Goal: Information Seeking & Learning: Learn about a topic

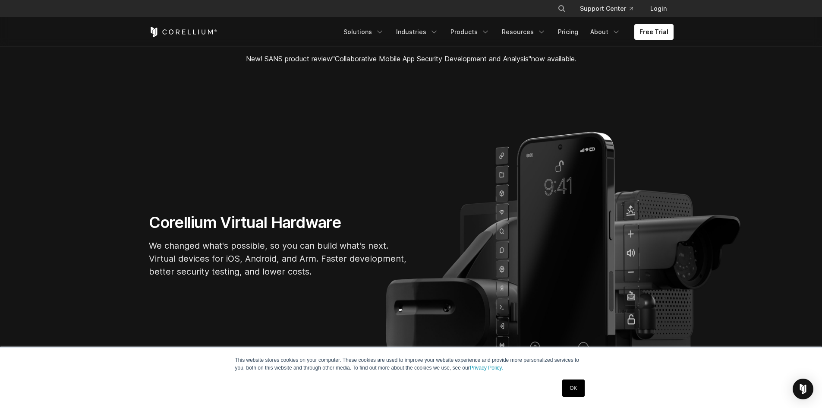
click at [573, 384] on link "OK" at bounding box center [573, 387] width 22 height 17
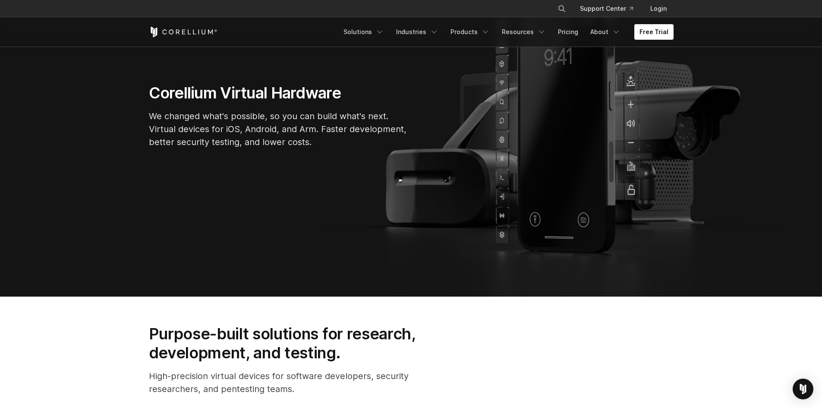
click at [580, 253] on section "Corellium Virtual Hardware We changed what's possible, so you can build what's …" at bounding box center [411, 119] width 822 height 355
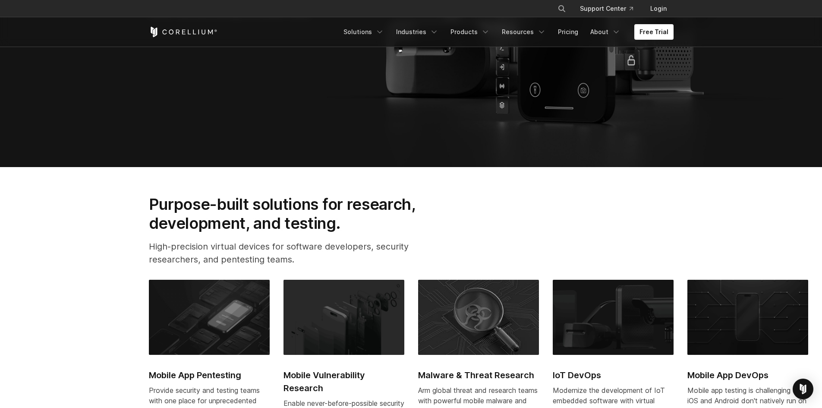
click at [580, 253] on div "Purpose-built solutions for research, development, and testing. High-precision …" at bounding box center [411, 234] width 542 height 78
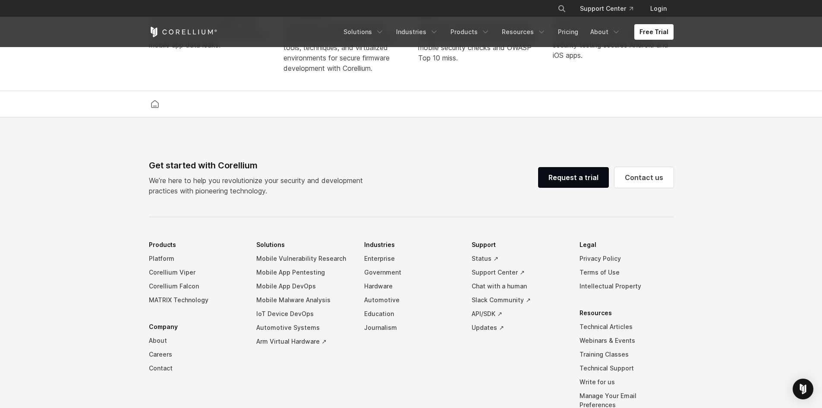
scroll to position [2026, 0]
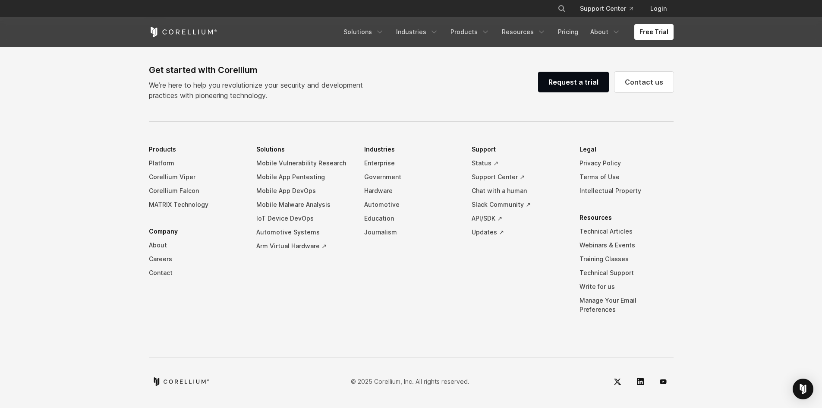
click at [83, 279] on footer "Get started with Corellium We’re here to help you revolutionize your security a…" at bounding box center [411, 215] width 822 height 387
click at [80, 224] on footer "Get started with Corellium We’re here to help you revolutionize your security a…" at bounding box center [411, 215] width 822 height 387
drag, startPoint x: 69, startPoint y: 265, endPoint x: 96, endPoint y: 186, distance: 82.9
click at [70, 261] on footer "Get started with Corellium We’re here to help you revolutionize your security a…" at bounding box center [411, 215] width 822 height 387
click at [101, 172] on footer "Get started with Corellium We’re here to help you revolutionize your security a…" at bounding box center [411, 215] width 822 height 387
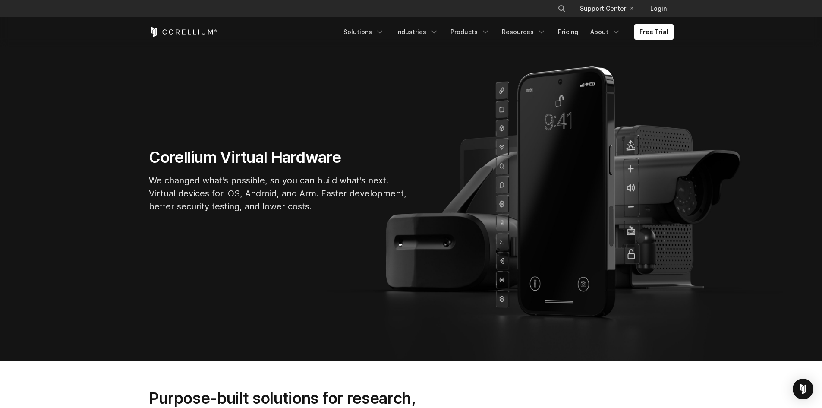
scroll to position [0, 0]
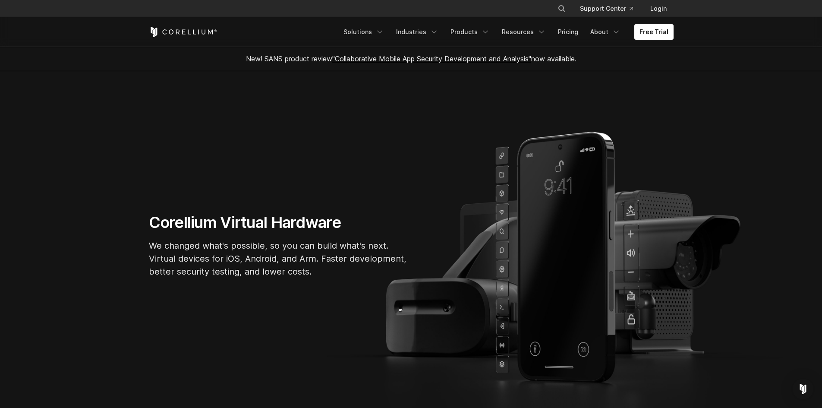
click at [533, 171] on section "Corellium Virtual Hardware We changed what's possible, so you can build what's …" at bounding box center [411, 248] width 822 height 355
click at [554, 201] on section "Corellium Virtual Hardware We changed what's possible, so you can build what's …" at bounding box center [411, 248] width 822 height 355
click at [647, 196] on section "Corellium Virtual Hardware We changed what's possible, so you can build what's …" at bounding box center [411, 248] width 822 height 355
click at [662, 279] on div "Corellium Virtual Hardware We changed what's possible, so you can build what's …" at bounding box center [411, 249] width 542 height 72
click at [672, 297] on section "Corellium Virtual Hardware We changed what's possible, so you can build what's …" at bounding box center [411, 248] width 822 height 355
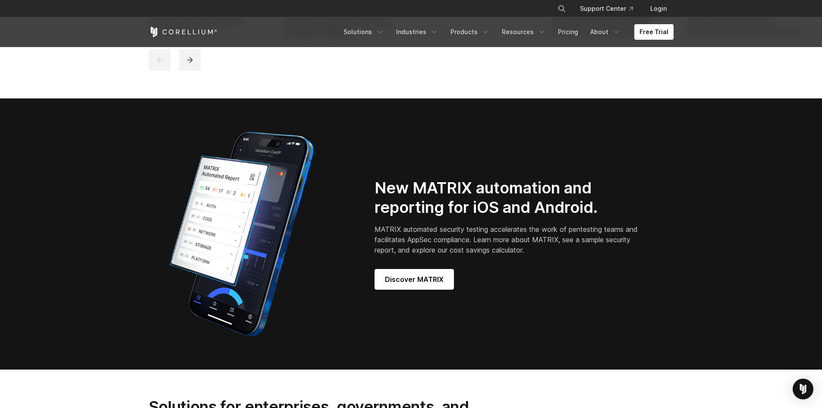
click at [666, 274] on div "New MATRIX automation and reporting for iOS and Android. MATRIX automated secur…" at bounding box center [524, 233] width 316 height 111
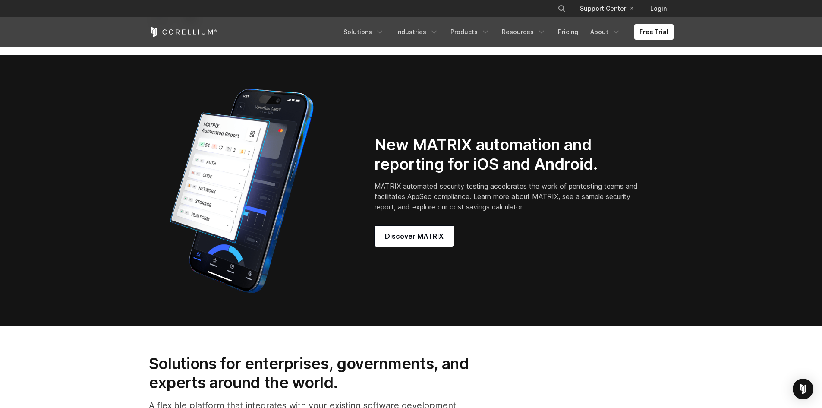
click at [667, 269] on div "New MATRIX automation and reporting for iOS and Android. MATRIX automated secur…" at bounding box center [411, 191] width 542 height 216
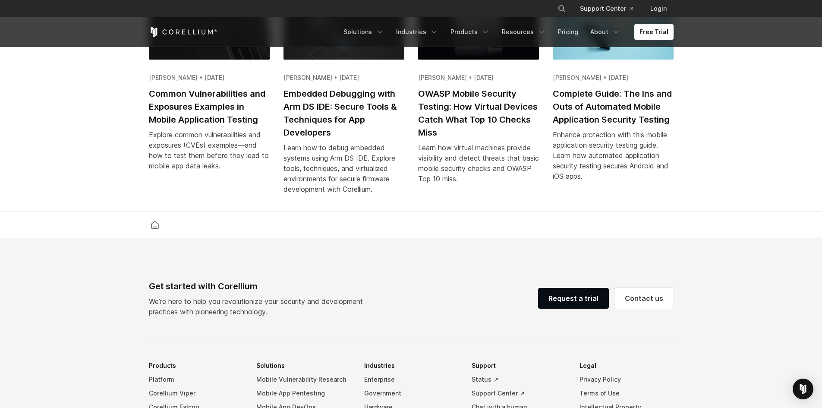
scroll to position [2026, 0]
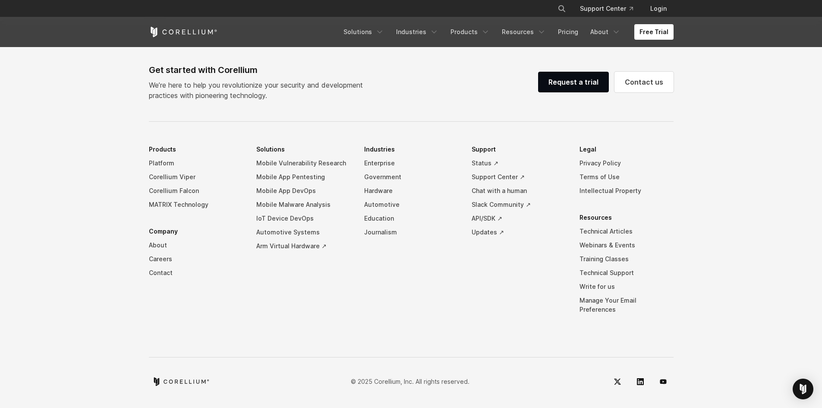
click at [107, 296] on footer "Get started with Corellium We’re here to help you revolutionize your security a…" at bounding box center [411, 215] width 822 height 387
click at [85, 234] on footer "Get started with Corellium We’re here to help you revolutionize your security a…" at bounding box center [411, 215] width 822 height 387
drag, startPoint x: 49, startPoint y: 328, endPoint x: 50, endPoint y: 294, distance: 34.1
click at [49, 331] on footer "Get started with Corellium We’re here to help you revolutionize your security a…" at bounding box center [411, 215] width 822 height 387
click at [59, 192] on footer "Get started with Corellium We’re here to help you revolutionize your security a…" at bounding box center [411, 215] width 822 height 387
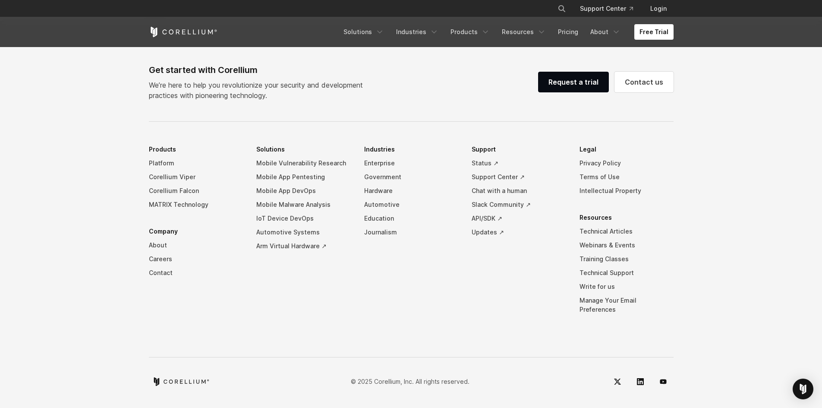
click at [77, 120] on footer "Get started with Corellium We’re here to help you revolutionize your security a…" at bounding box center [411, 215] width 822 height 387
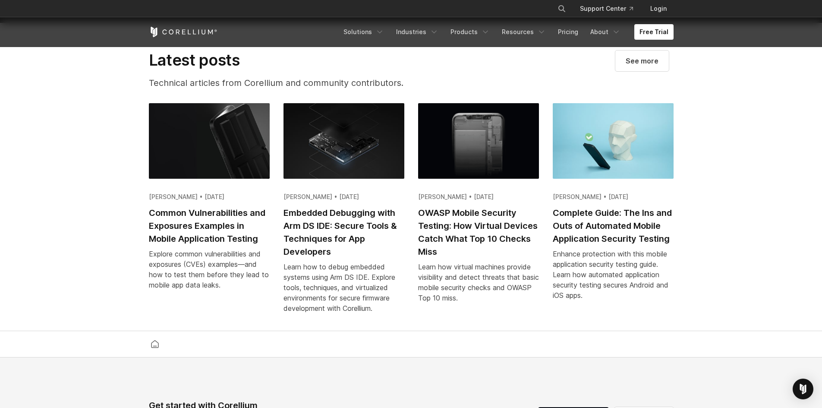
scroll to position [1681, 0]
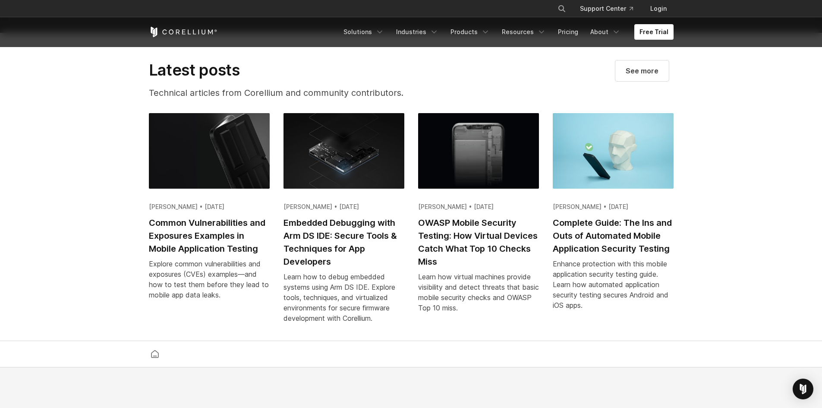
click at [94, 298] on section "Latest posts Technical articles from Corellium and community contributors. See …" at bounding box center [411, 187] width 822 height 308
click at [96, 280] on section "Latest posts Technical articles from Corellium and community contributors. See …" at bounding box center [411, 187] width 822 height 308
click at [103, 303] on section "Latest posts Technical articles from Corellium and community contributors. See …" at bounding box center [411, 187] width 822 height 308
click at [88, 161] on section "Latest posts Technical articles from Corellium and community contributors. See …" at bounding box center [411, 187] width 822 height 308
click at [81, 131] on section "Latest posts Technical articles from Corellium and community contributors. See …" at bounding box center [411, 187] width 822 height 308
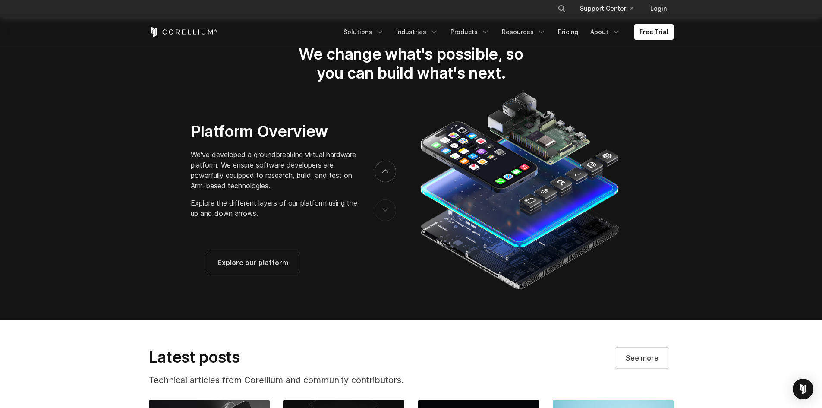
scroll to position [1378, 0]
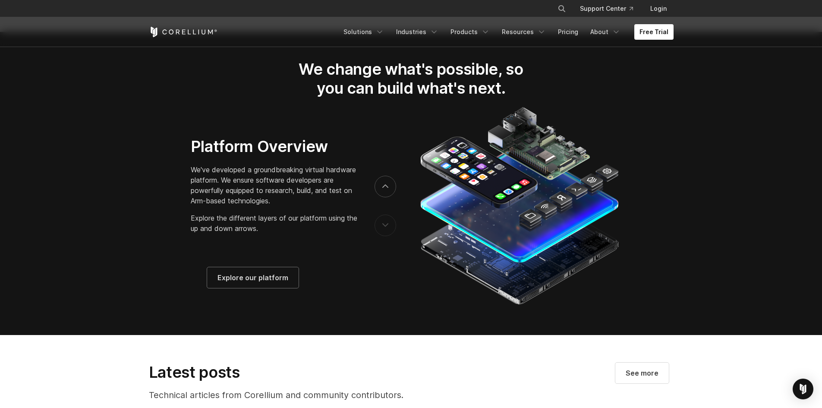
click at [112, 241] on section "We change what's possible, so you can build what's next." at bounding box center [411, 183] width 822 height 303
click at [111, 218] on section "We change what's possible, so you can build what's next." at bounding box center [411, 183] width 822 height 303
drag, startPoint x: 116, startPoint y: 244, endPoint x: 103, endPoint y: 141, distance: 103.9
click at [116, 243] on section "We change what's possible, so you can build what's next." at bounding box center [411, 183] width 822 height 303
click at [103, 141] on section "We change what's possible, so you can build what's next." at bounding box center [411, 183] width 822 height 303
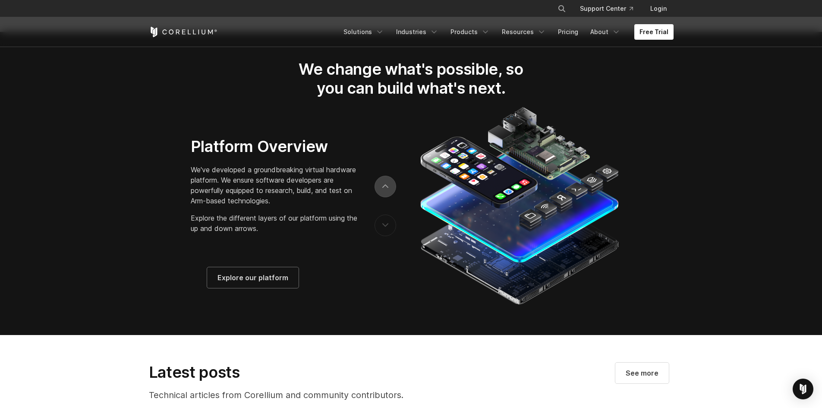
click at [382, 192] on button "next" at bounding box center [386, 187] width 22 height 22
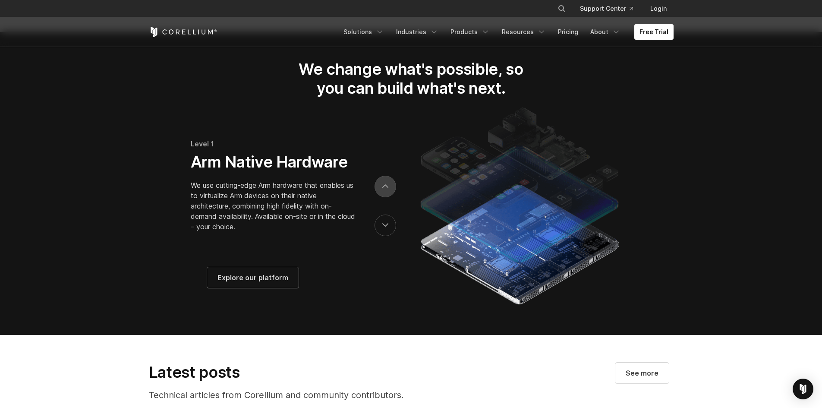
click at [382, 192] on button "next" at bounding box center [386, 187] width 22 height 22
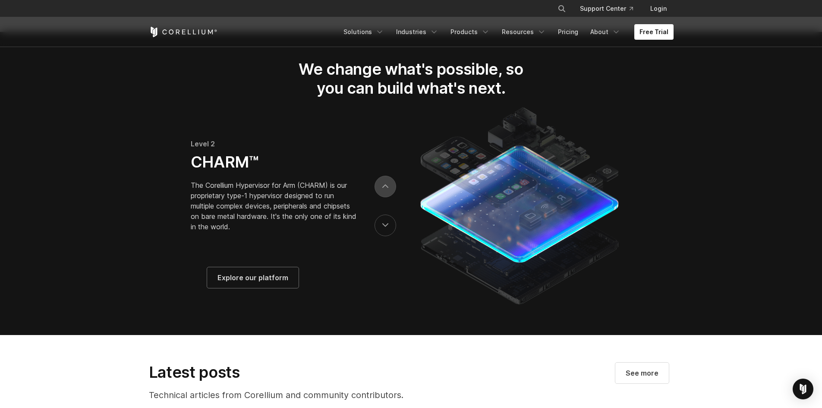
click at [383, 196] on button "next" at bounding box center [386, 187] width 22 height 22
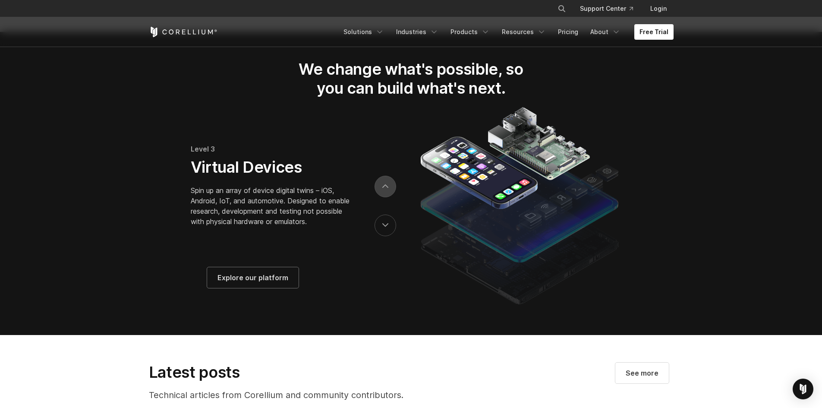
click at [383, 196] on button "next" at bounding box center [386, 187] width 22 height 22
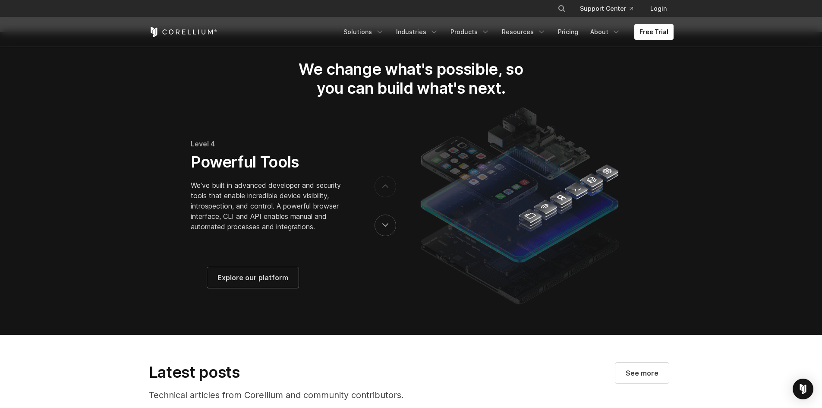
click at [383, 196] on button "next" at bounding box center [386, 187] width 22 height 22
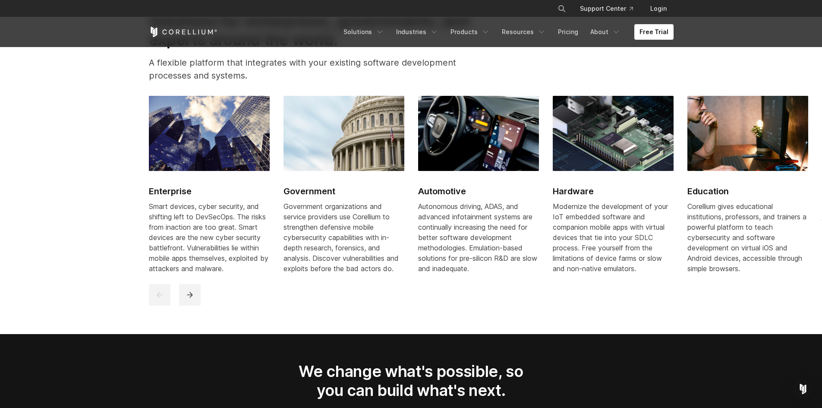
click at [111, 230] on section "Solutions for enterprises, governments, and experts around the world. A flexibl…" at bounding box center [411, 159] width 822 height 350
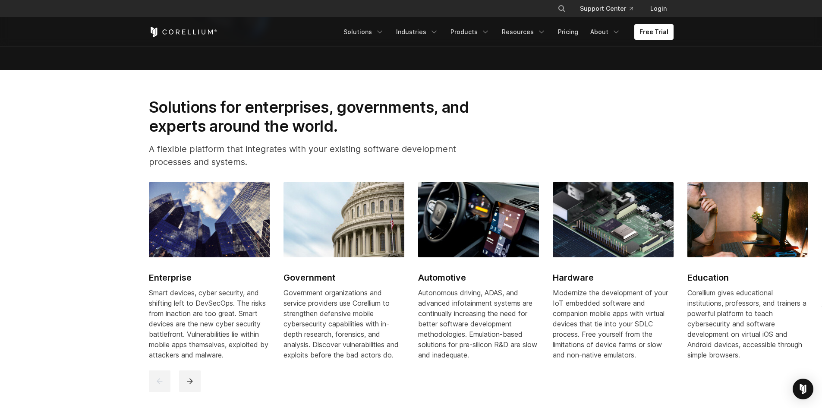
click at [112, 231] on section "Solutions for enterprises, governments, and experts around the world. A flexibl…" at bounding box center [411, 245] width 822 height 350
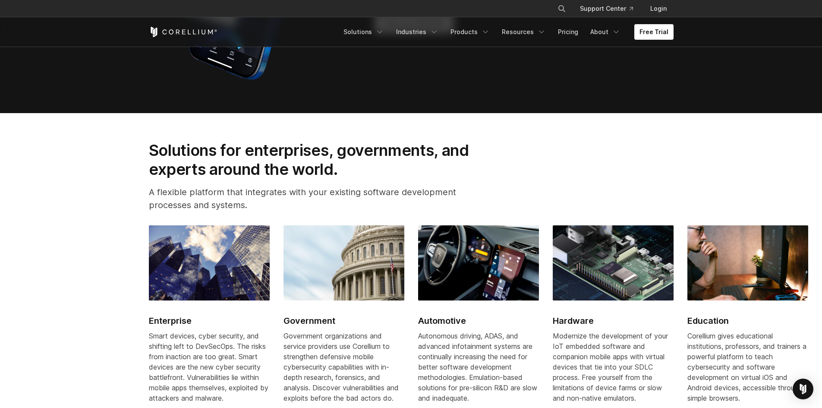
click at [112, 231] on section "Solutions for enterprises, governments, and experts around the world. A flexibl…" at bounding box center [411, 288] width 822 height 350
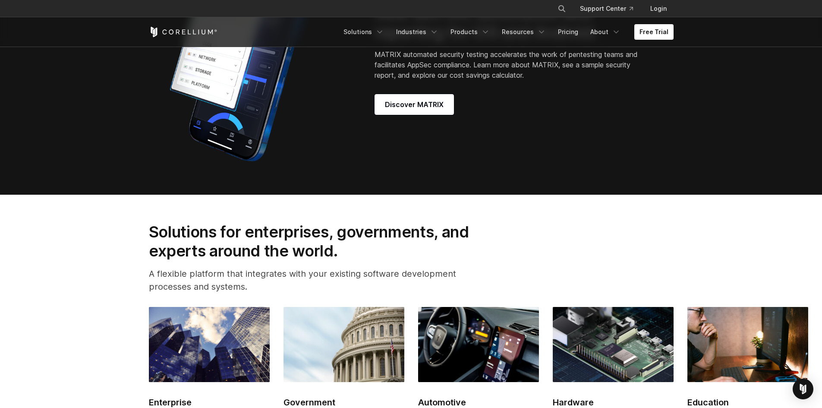
click at [113, 232] on section "Solutions for enterprises, governments, and experts around the world. A flexibl…" at bounding box center [411, 370] width 822 height 350
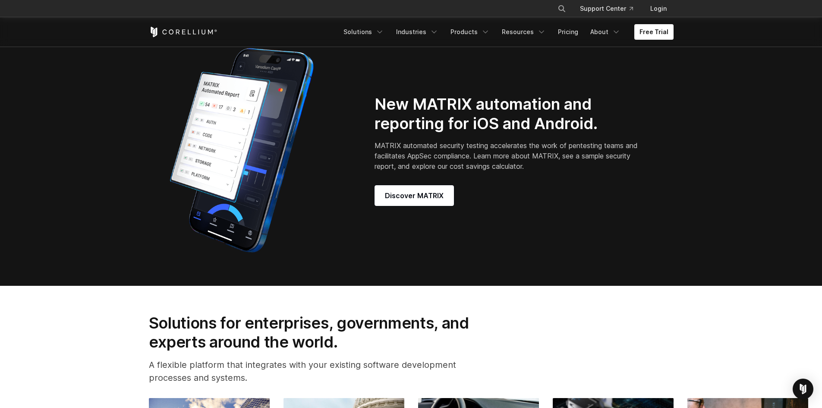
click at [113, 232] on section "New MATRIX automation and reporting for iOS and Android. MATRIX automated secur…" at bounding box center [411, 150] width 822 height 271
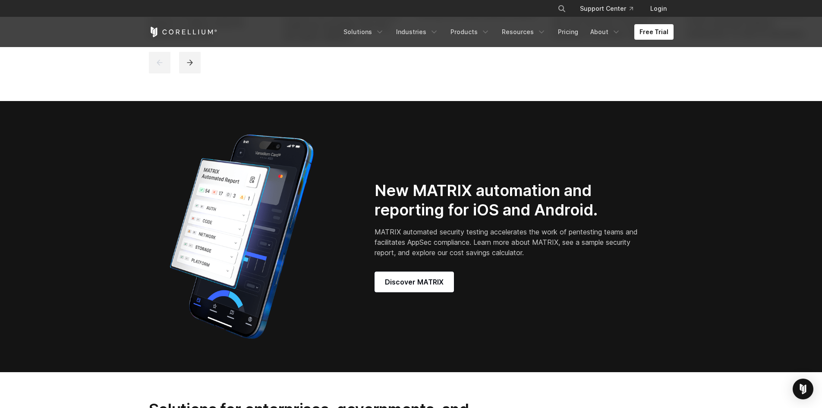
click at [113, 232] on section "New MATRIX automation and reporting for iOS and Android. MATRIX automated secur…" at bounding box center [411, 236] width 822 height 271
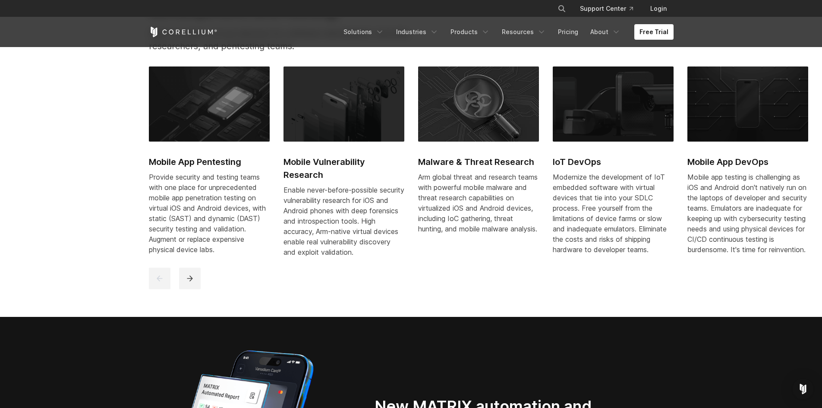
click at [113, 232] on section "Purpose-built solutions for research, development, and testing. High-precision …" at bounding box center [411, 135] width 822 height 363
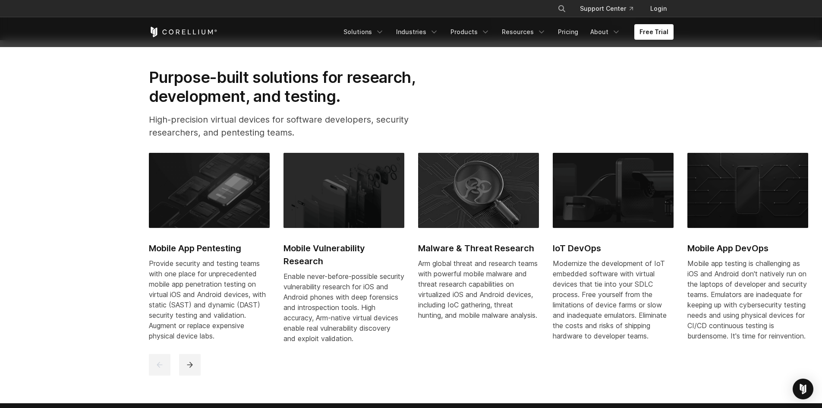
click at [113, 232] on section "Purpose-built solutions for research, development, and testing. High-precision …" at bounding box center [411, 221] width 822 height 363
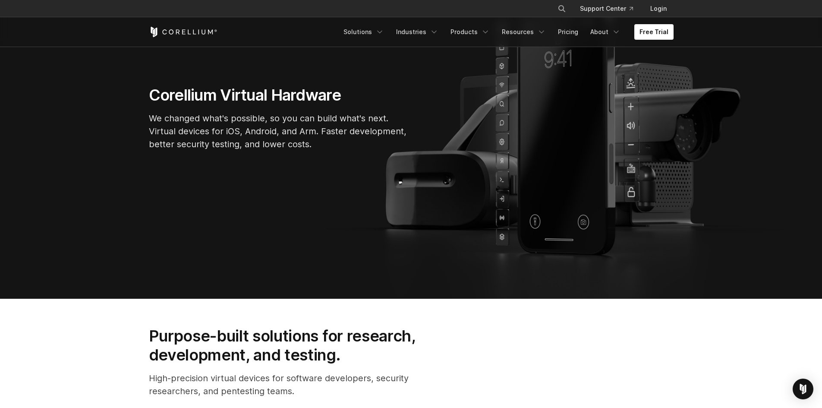
scroll to position [84, 0]
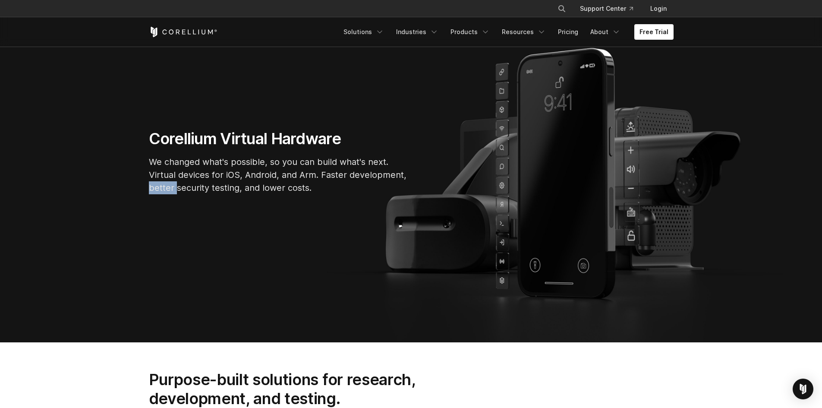
click at [113, 232] on section "Corellium Virtual Hardware We changed what's possible, so you can build what's …" at bounding box center [411, 164] width 822 height 355
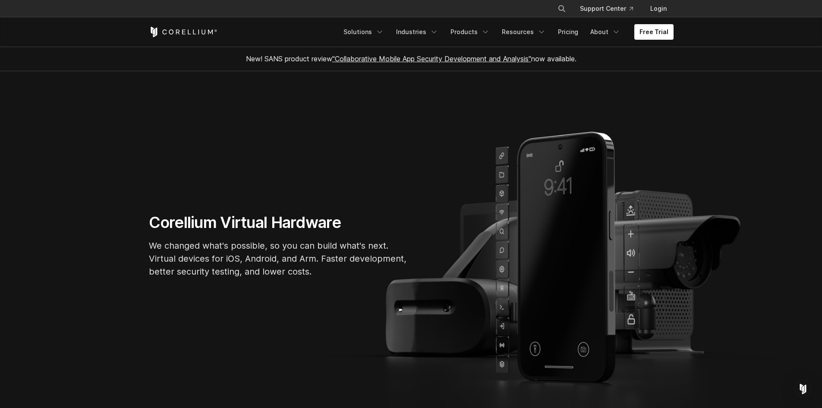
click at [114, 188] on section "Corellium Virtual Hardware We changed what's possible, so you can build what's …" at bounding box center [411, 248] width 822 height 355
drag, startPoint x: 101, startPoint y: 165, endPoint x: 108, endPoint y: 163, distance: 8.0
click at [100, 165] on section "Corellium Virtual Hardware We changed what's possible, so you can build what's …" at bounding box center [411, 248] width 822 height 355
click at [230, 149] on section "Corellium Virtual Hardware We changed what's possible, so you can build what's …" at bounding box center [411, 248] width 822 height 355
click at [229, 178] on section "Corellium Virtual Hardware We changed what's possible, so you can build what's …" at bounding box center [411, 248] width 822 height 355
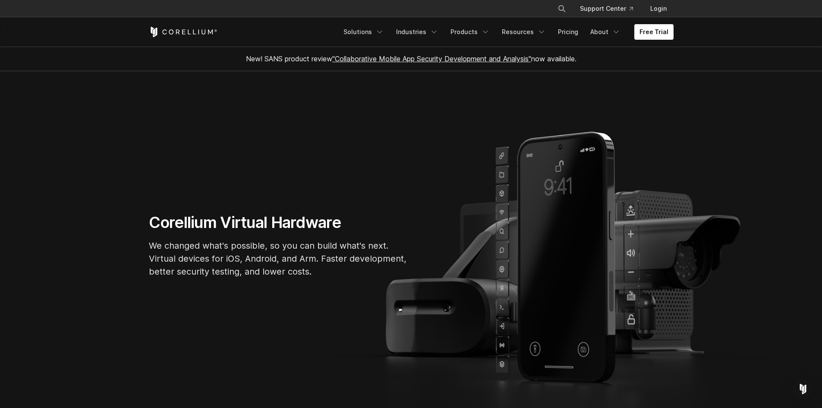
click at [218, 179] on section "Corellium Virtual Hardware We changed what's possible, so you can build what's …" at bounding box center [411, 248] width 822 height 355
click at [199, 135] on section "Corellium Virtual Hardware We changed what's possible, so you can build what's …" at bounding box center [411, 248] width 822 height 355
click at [225, 134] on section "Corellium Virtual Hardware We changed what's possible, so you can build what's …" at bounding box center [411, 248] width 822 height 355
click at [226, 145] on section "Corellium Virtual Hardware We changed what's possible, so you can build what's …" at bounding box center [411, 248] width 822 height 355
click at [238, 174] on section "Corellium Virtual Hardware We changed what's possible, so you can build what's …" at bounding box center [411, 248] width 822 height 355
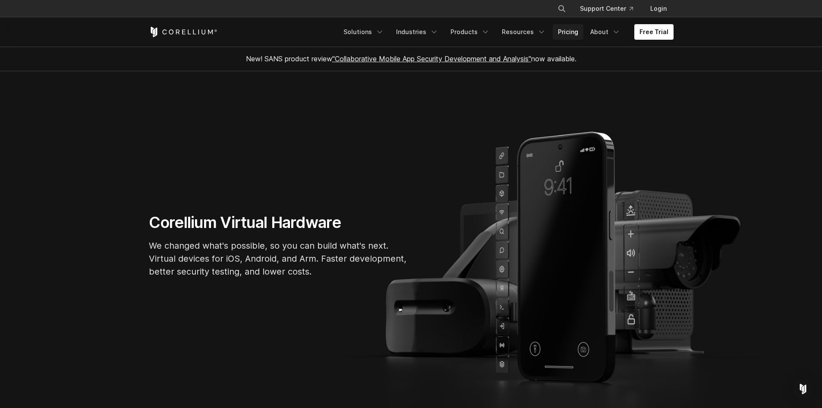
click at [571, 36] on link "Pricing" at bounding box center [568, 32] width 31 height 16
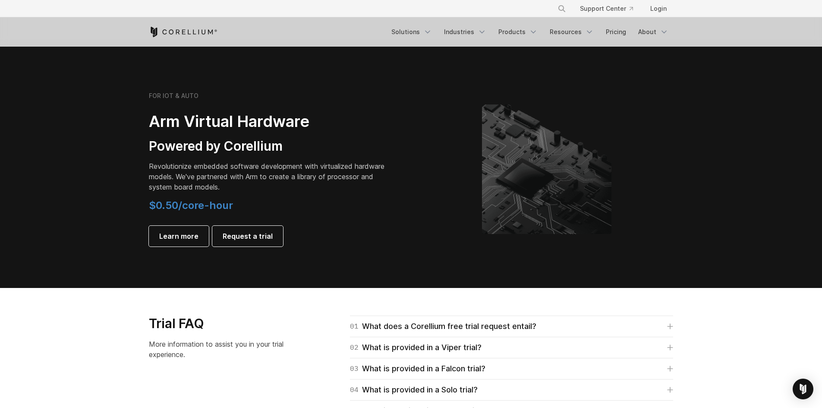
scroll to position [967, 0]
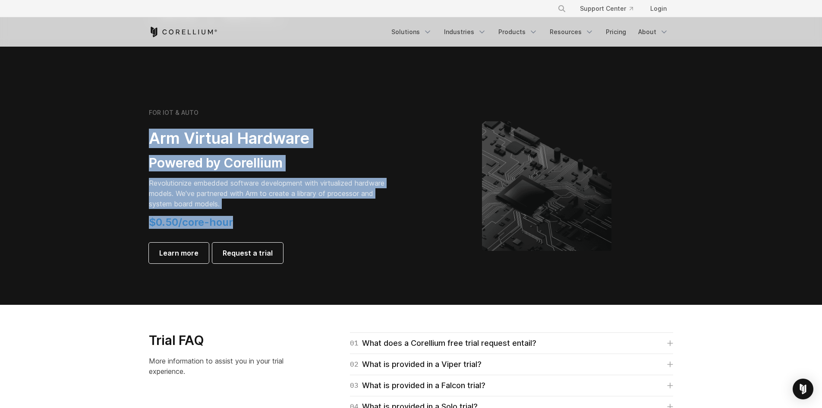
drag, startPoint x: 142, startPoint y: 143, endPoint x: 341, endPoint y: 211, distance: 210.5
click at [341, 211] on div "FOR IOT & AUTO Arm Virtual Hardware Powered by Corellium Revolutionize embedded…" at bounding box center [275, 186] width 271 height 155
click at [341, 211] on div "FOR IOT & AUTO Arm Virtual Hardware Powered by Corellium Revolutionize embedded…" at bounding box center [270, 186] width 242 height 155
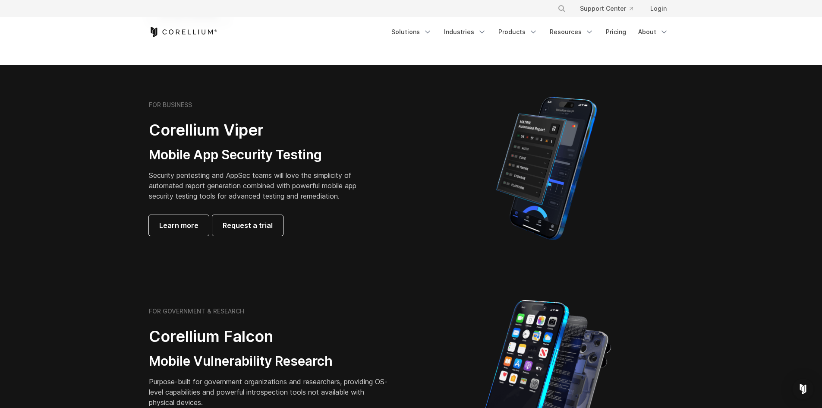
scroll to position [173, 0]
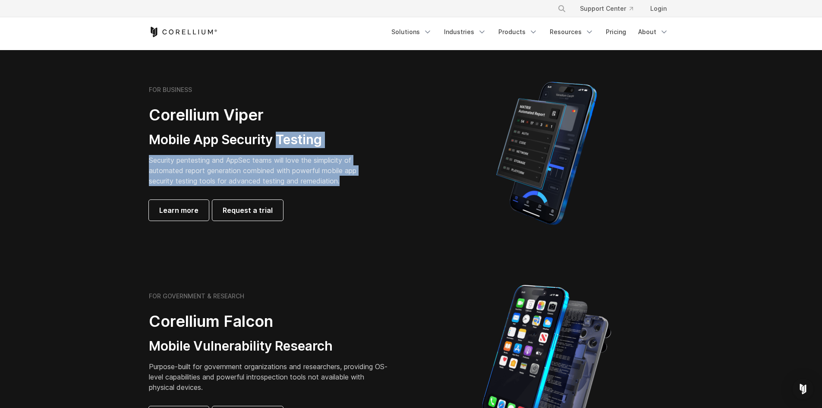
drag, startPoint x: 278, startPoint y: 141, endPoint x: 370, endPoint y: 183, distance: 101.6
click at [370, 183] on div "FOR BUSINESS Corellium Viper Mobile App Security Testing Security pentesting an…" at bounding box center [270, 153] width 242 height 135
click at [371, 184] on div "FOR BUSINESS Corellium Viper Mobile App Security Testing Security pentesting an…" at bounding box center [270, 153] width 242 height 135
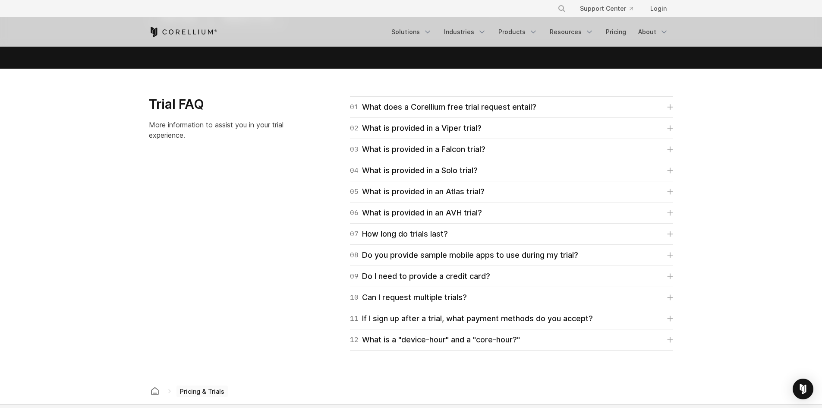
scroll to position [1485, 0]
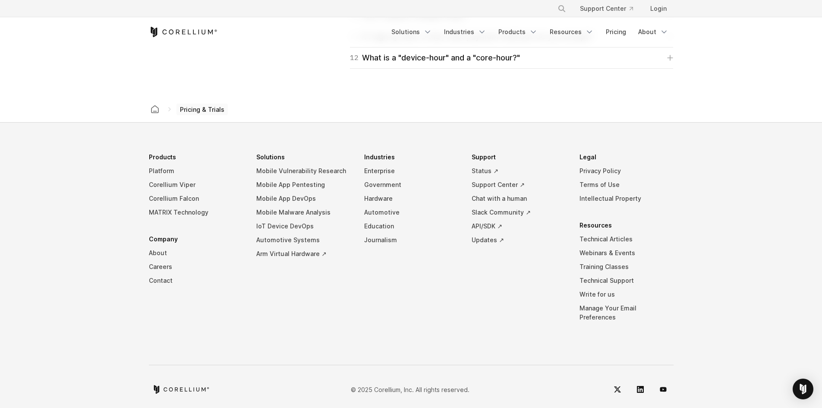
click at [165, 31] on icon "Corellium Home" at bounding box center [183, 32] width 69 height 10
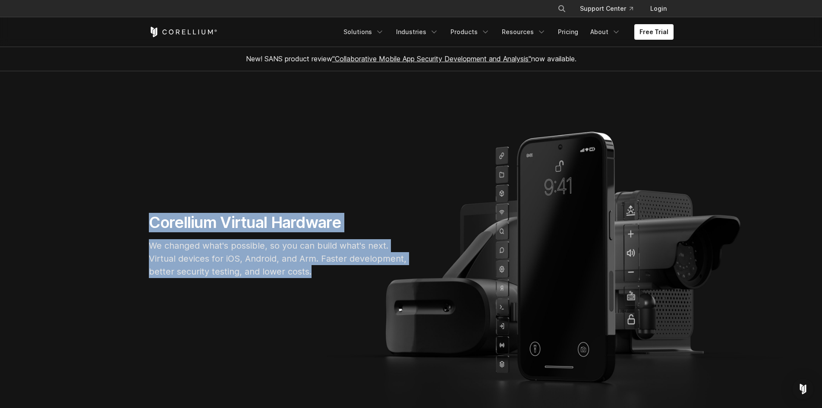
drag, startPoint x: 151, startPoint y: 223, endPoint x: 341, endPoint y: 287, distance: 200.2
click at [341, 287] on section "Corellium Virtual Hardware We changed what's possible, so you can build what's …" at bounding box center [411, 248] width 822 height 355
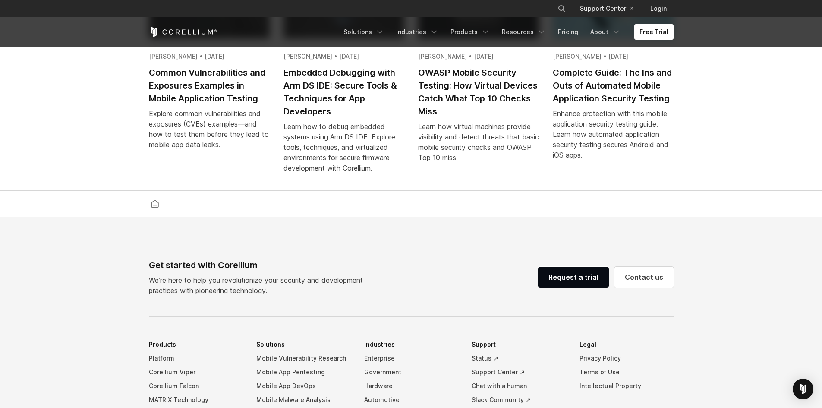
scroll to position [2026, 0]
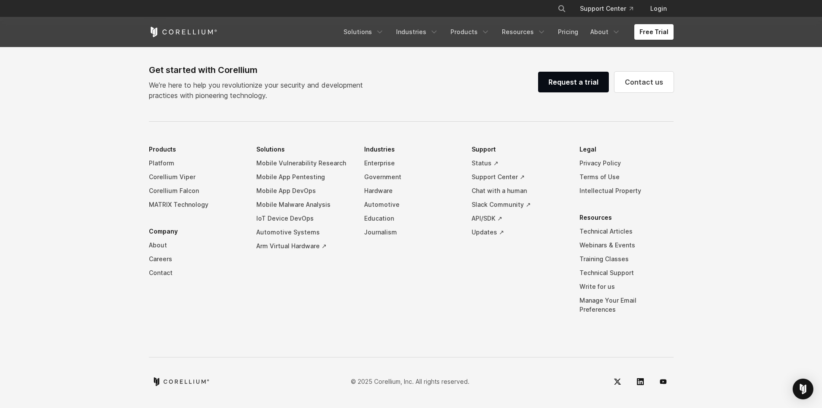
click at [107, 217] on footer "Get started with Corellium We’re here to help you revolutionize your security a…" at bounding box center [411, 215] width 822 height 387
click at [106, 212] on footer "Get started with Corellium We’re here to help you revolutionize your security a…" at bounding box center [411, 215] width 822 height 387
drag, startPoint x: 106, startPoint y: 223, endPoint x: 110, endPoint y: 200, distance: 23.4
click at [106, 221] on footer "Get started with Corellium We’re here to help you revolutionize your security a…" at bounding box center [411, 215] width 822 height 387
click at [110, 200] on footer "Get started with Corellium We’re here to help you revolutionize your security a…" at bounding box center [411, 215] width 822 height 387
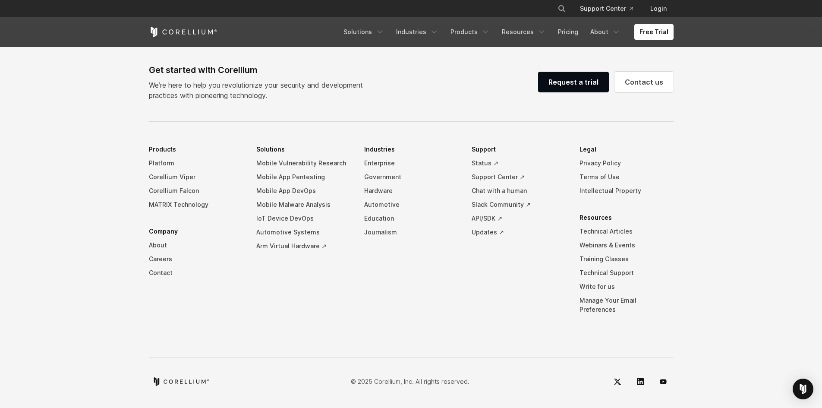
click at [110, 199] on footer "Get started with Corellium We’re here to help you revolutionize your security a…" at bounding box center [411, 215] width 822 height 387
click at [109, 193] on footer "Get started with Corellium We’re here to help you revolutionize your security a…" at bounding box center [411, 215] width 822 height 387
click at [109, 207] on footer "Get started with Corellium We’re here to help you revolutionize your security a…" at bounding box center [411, 215] width 822 height 387
click at [109, 187] on footer "Get started with Corellium We’re here to help you revolutionize your security a…" at bounding box center [411, 215] width 822 height 387
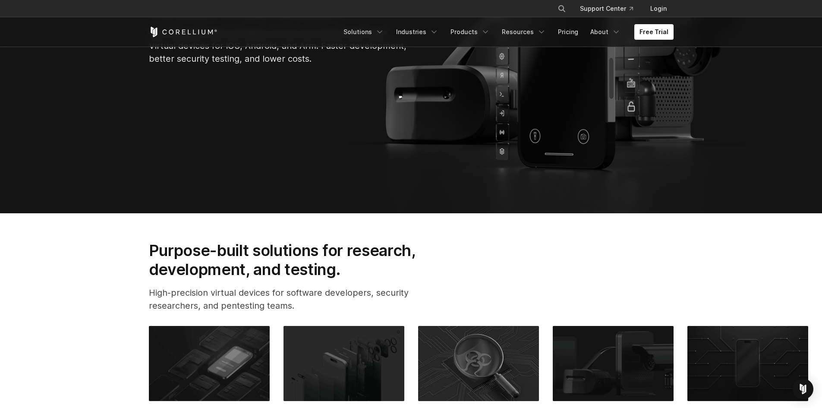
scroll to position [0, 0]
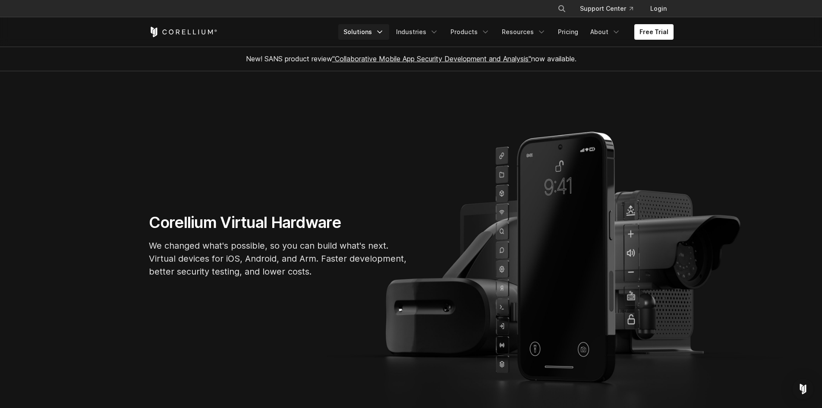
click at [367, 32] on link "Solutions" at bounding box center [363, 32] width 51 height 16
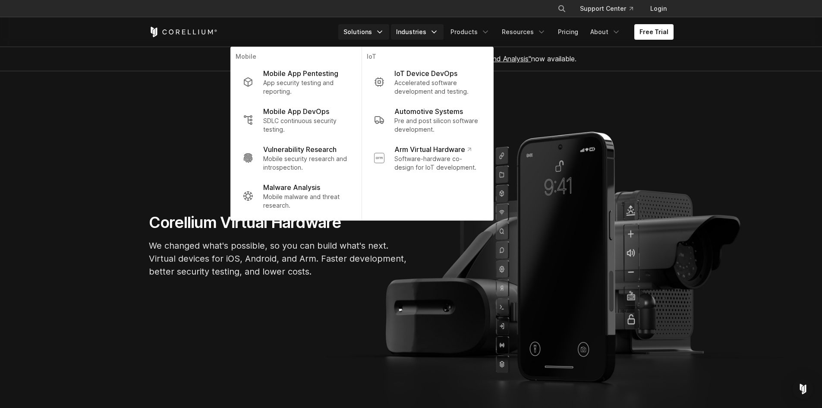
click at [426, 31] on link "Industries" at bounding box center [417, 32] width 53 height 16
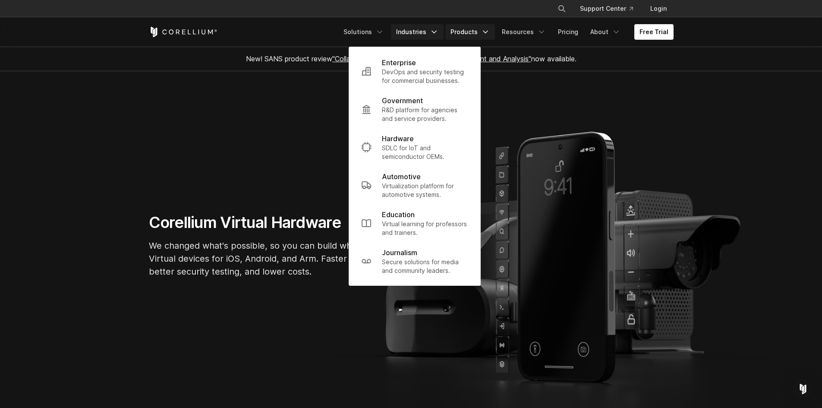
click at [471, 35] on link "Products" at bounding box center [470, 32] width 50 height 16
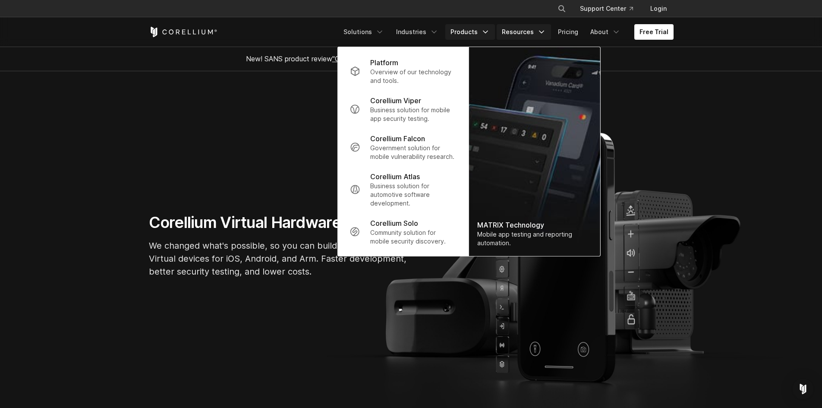
click at [520, 36] on link "Resources" at bounding box center [524, 32] width 54 height 16
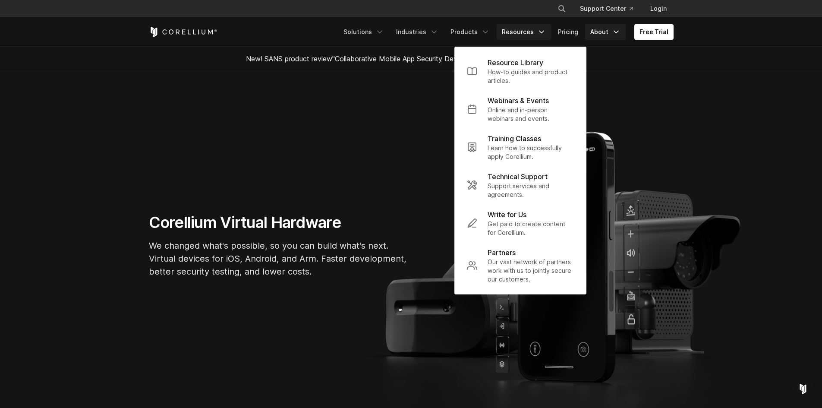
click at [599, 35] on link "About" at bounding box center [605, 32] width 41 height 16
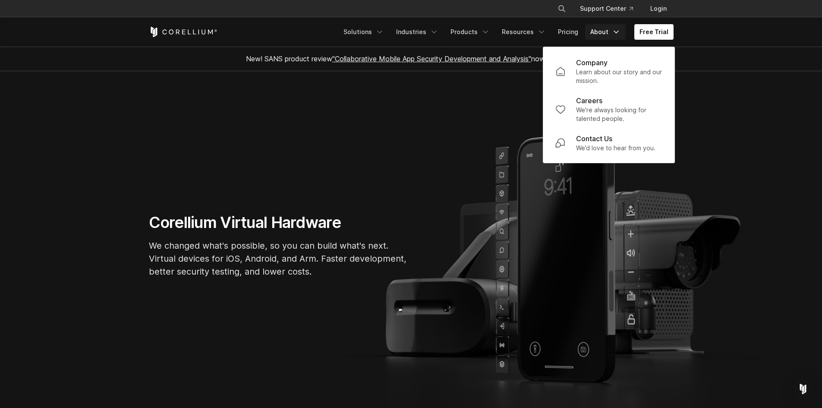
click at [599, 35] on link "About" at bounding box center [605, 32] width 41 height 16
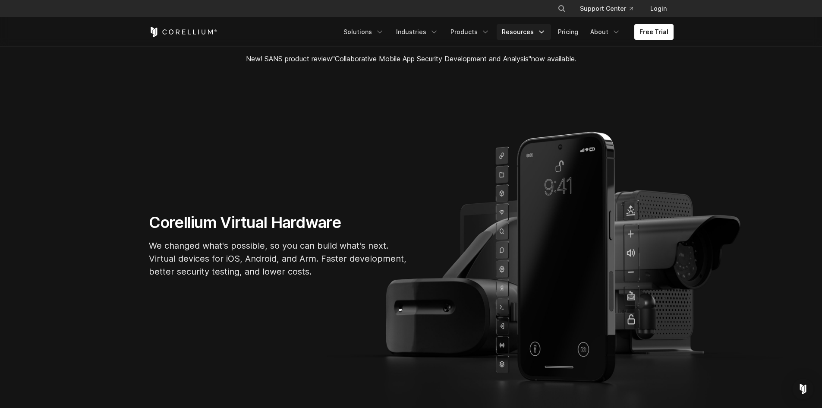
click at [539, 26] on link "Resources" at bounding box center [524, 32] width 54 height 16
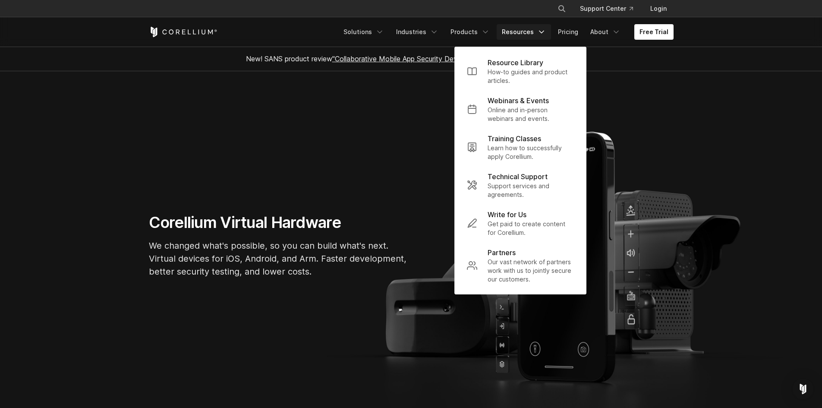
click at [539, 26] on link "Resources" at bounding box center [524, 32] width 54 height 16
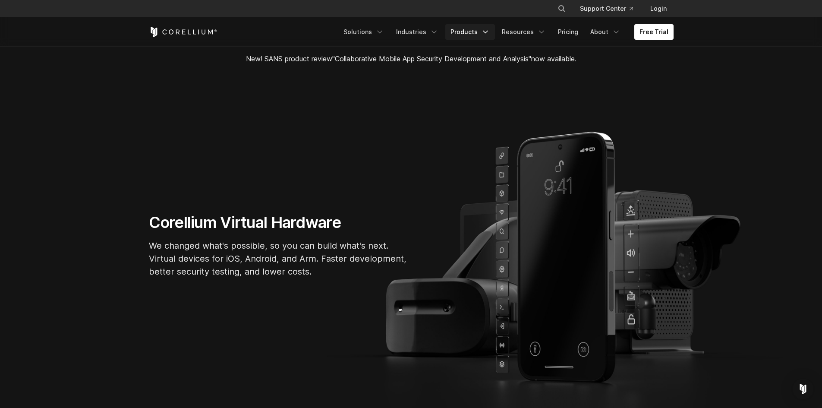
click at [485, 36] on link "Products" at bounding box center [470, 32] width 50 height 16
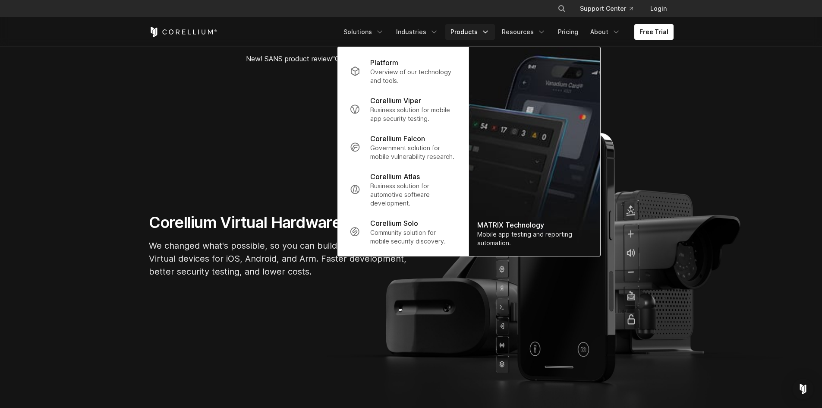
click at [486, 38] on link "Products" at bounding box center [470, 32] width 50 height 16
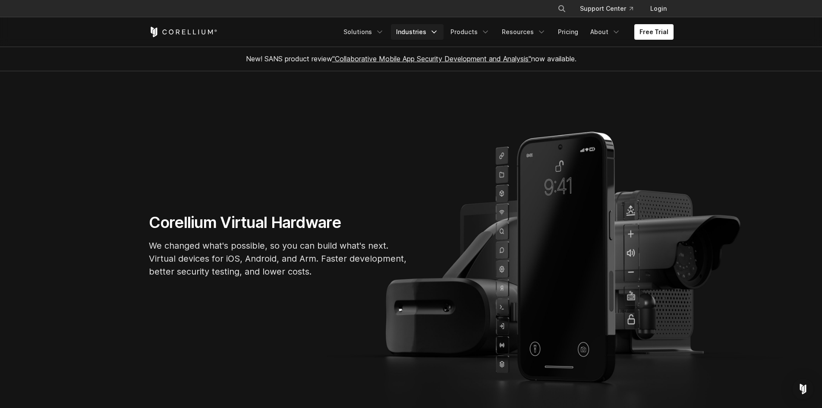
click at [437, 32] on icon "Navigation Menu" at bounding box center [434, 32] width 9 height 9
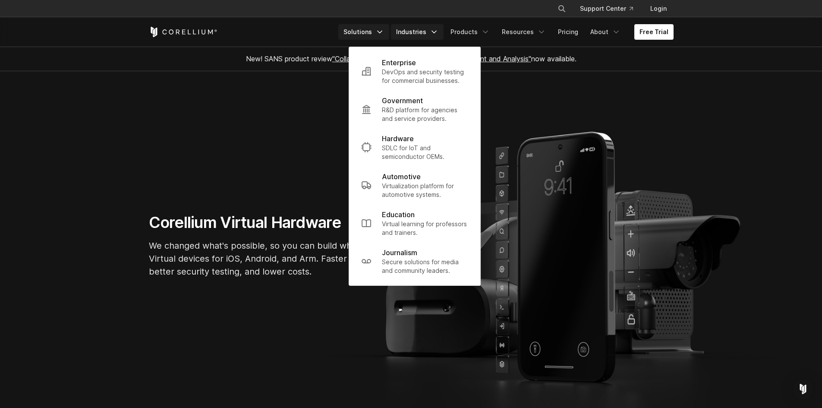
click at [371, 37] on link "Solutions" at bounding box center [363, 32] width 51 height 16
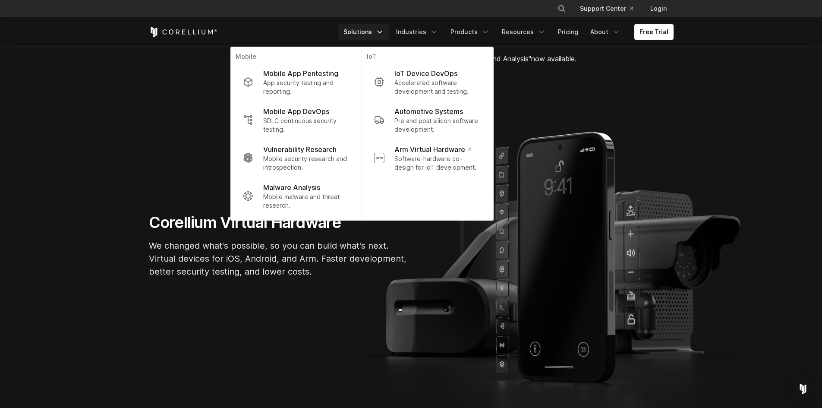
click at [92, 108] on section "Corellium Virtual Hardware We changed what's possible, so you can build what's …" at bounding box center [411, 248] width 822 height 355
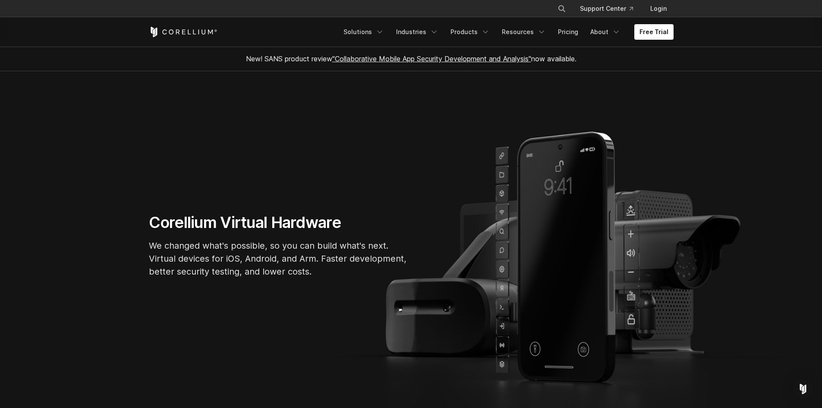
drag, startPoint x: 277, startPoint y: 102, endPoint x: 427, endPoint y: 78, distance: 152.1
click at [279, 101] on section "Corellium Virtual Hardware We changed what's possible, so you can build what's …" at bounding box center [411, 248] width 822 height 355
drag, startPoint x: 419, startPoint y: 102, endPoint x: 340, endPoint y: 148, distance: 91.1
click at [419, 102] on section "Corellium Virtual Hardware We changed what's possible, so you can build what's …" at bounding box center [411, 248] width 822 height 355
click at [254, 162] on section "Corellium Virtual Hardware We changed what's possible, so you can build what's …" at bounding box center [411, 248] width 822 height 355
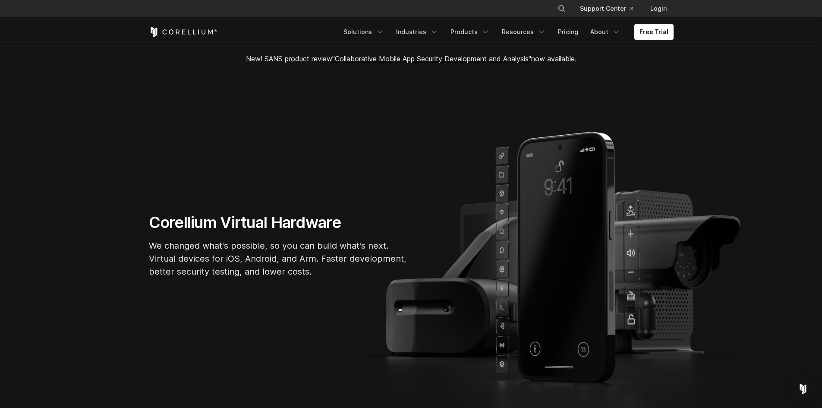
click at [266, 117] on section "Corellium Virtual Hardware We changed what's possible, so you can build what's …" at bounding box center [411, 248] width 822 height 355
click at [312, 111] on section "Corellium Virtual Hardware We changed what's possible, so you can build what's …" at bounding box center [411, 248] width 822 height 355
click at [333, 173] on section "Corellium Virtual Hardware We changed what's possible, so you can build what's …" at bounding box center [411, 248] width 822 height 355
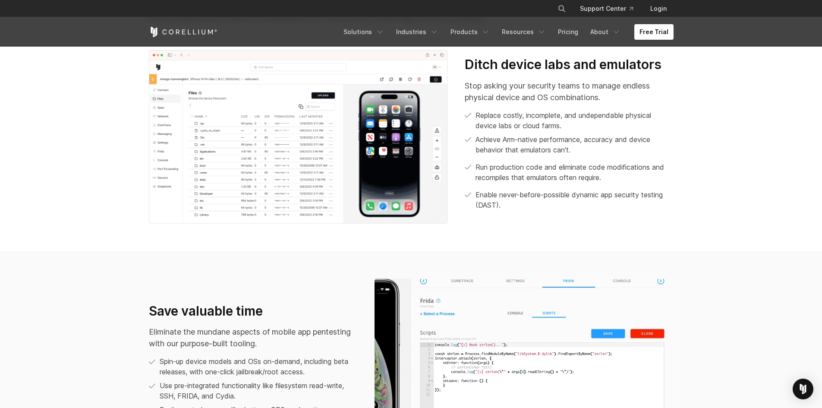
click at [498, 206] on p "Enable never-before-possible dynamic app security testing (DAST)." at bounding box center [575, 199] width 198 height 21
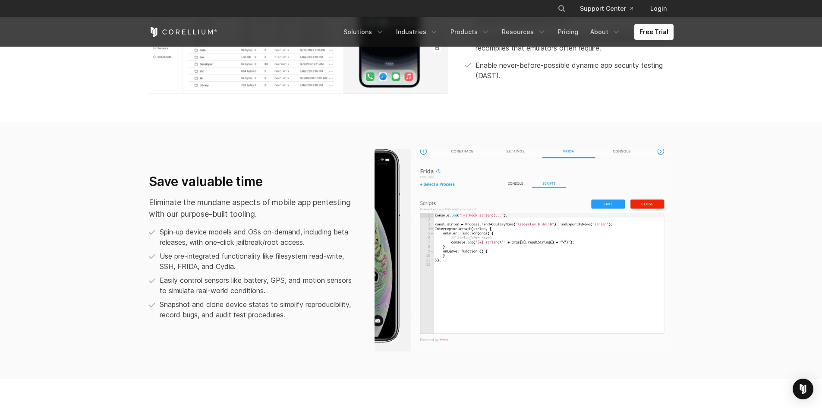
scroll to position [604, 0]
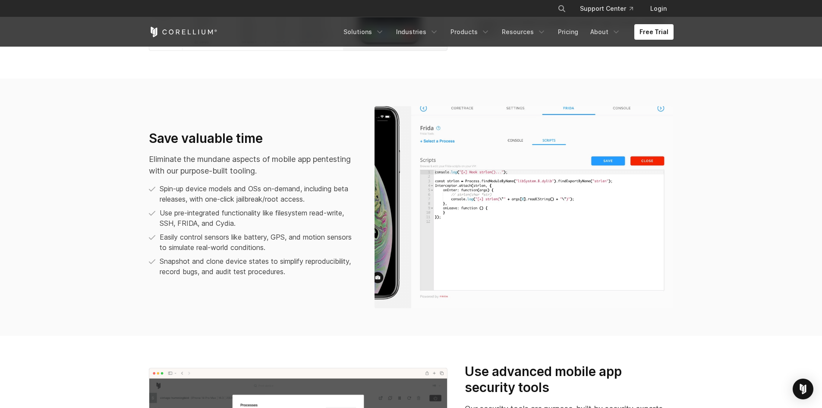
click at [498, 207] on img at bounding box center [524, 207] width 299 height 202
click at [309, 194] on p "Spin-up device models and OSs on-demand, including beta releases, with one-clic…" at bounding box center [259, 193] width 198 height 21
click at [312, 234] on p "Easily control sensors like battery, GPS, and motion sensors to simulate real-w…" at bounding box center [259, 242] width 198 height 21
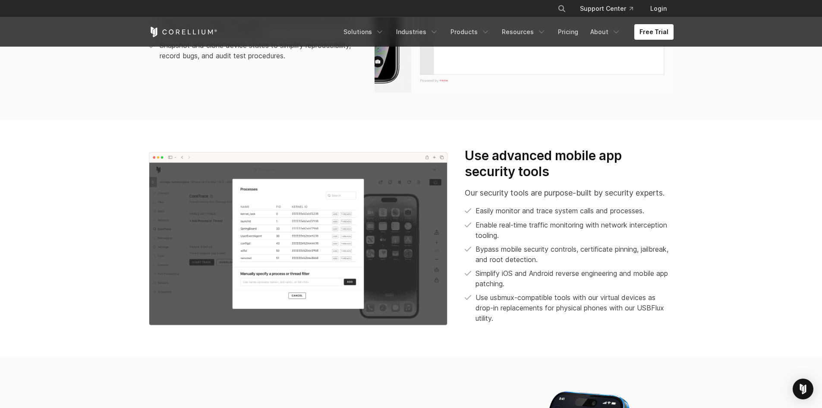
click at [553, 191] on p "Our security tools are purpose-built by security experts." at bounding box center [569, 193] width 208 height 12
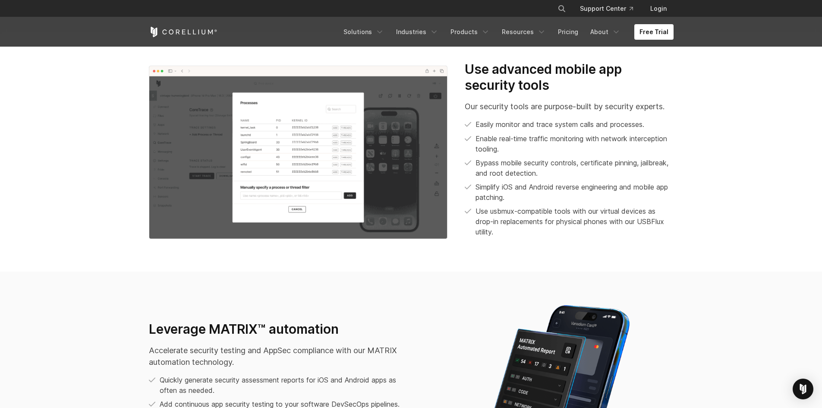
click at [539, 193] on p "Simplify iOS and Android reverse engineering and mobile app patching." at bounding box center [575, 192] width 198 height 21
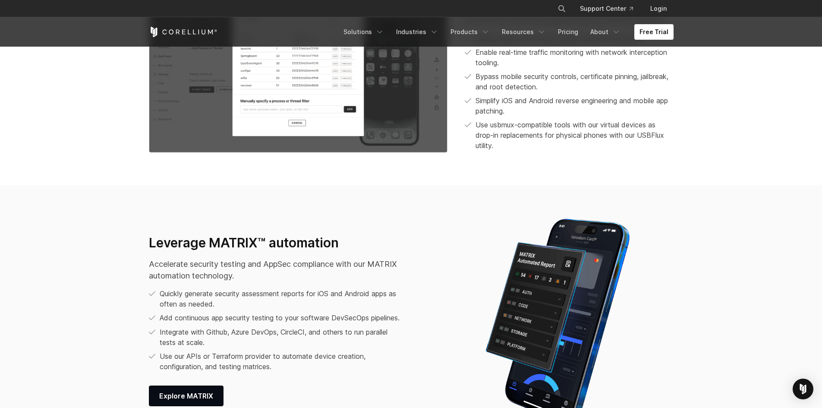
click at [347, 222] on div "Leverage MATRIX™ automation Accelerate security testing and AppSec compliance w…" at bounding box center [411, 321] width 542 height 216
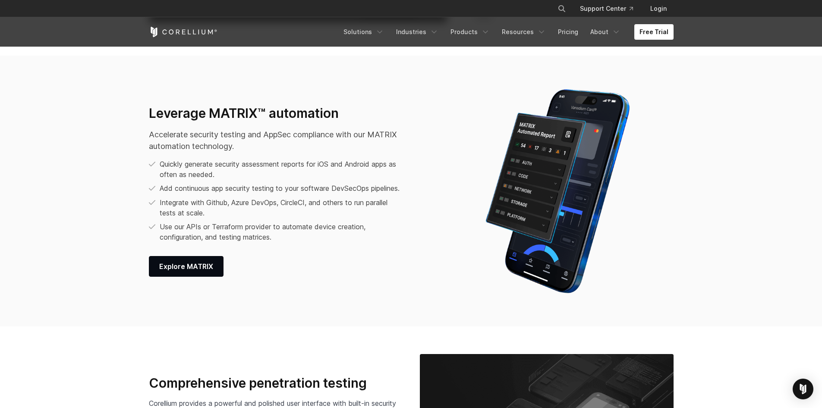
click at [349, 224] on ul "Quickly generate security assessment reports for iOS and Android apps as often …" at bounding box center [277, 200] width 256 height 83
click at [341, 143] on p "Accelerate security testing and AppSec compliance with our MATRIX automation te…" at bounding box center [277, 140] width 256 height 23
drag, startPoint x: 334, startPoint y: 221, endPoint x: 332, endPoint y: 226, distance: 5.6
click at [336, 224] on ul "Quickly generate security assessment reports for iOS and Android apps as often …" at bounding box center [277, 200] width 256 height 83
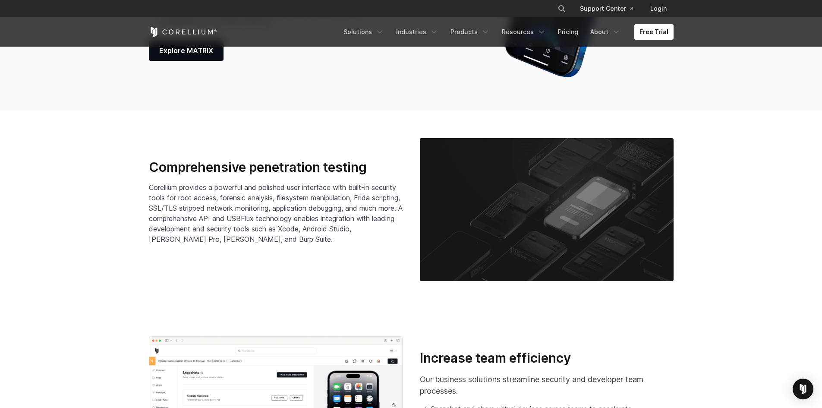
click at [350, 193] on p "Corellium provides a powerful and polished user interface with built-in securit…" at bounding box center [276, 213] width 254 height 62
drag, startPoint x: 351, startPoint y: 208, endPoint x: 359, endPoint y: 216, distance: 11.3
click at [351, 208] on span "Corellium provides a powerful and polished user interface with built-in securit…" at bounding box center [276, 213] width 254 height 60
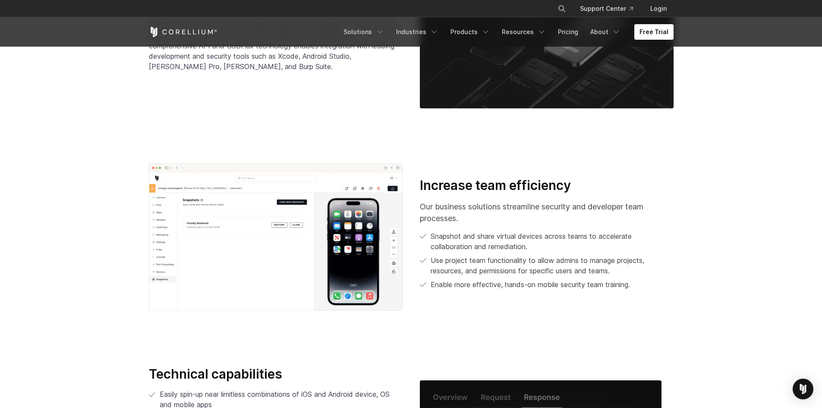
click at [543, 205] on p "Our business solutions streamline security and developer team processes." at bounding box center [547, 212] width 254 height 23
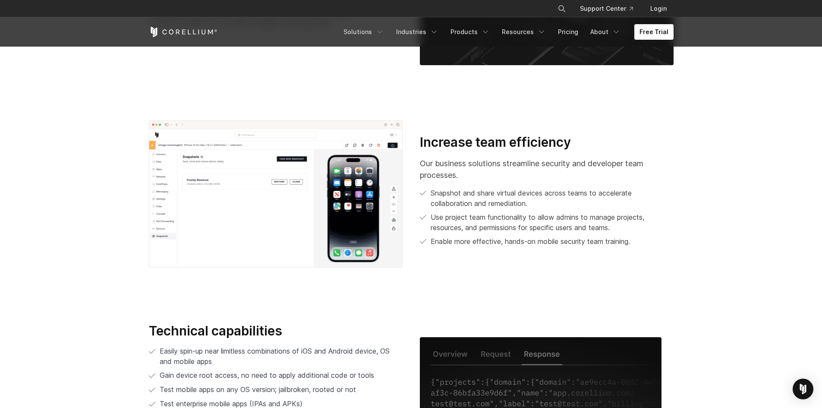
click at [505, 187] on div "Increase team efficiency Our business solutions streamline security and develop…" at bounding box center [547, 190] width 254 height 113
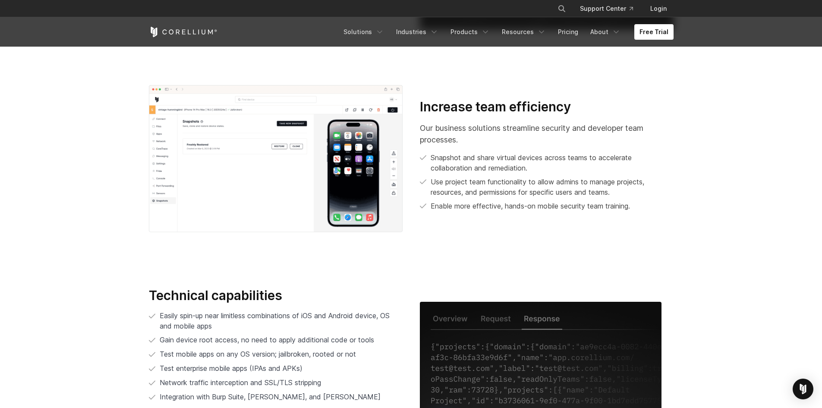
scroll to position [1726, 0]
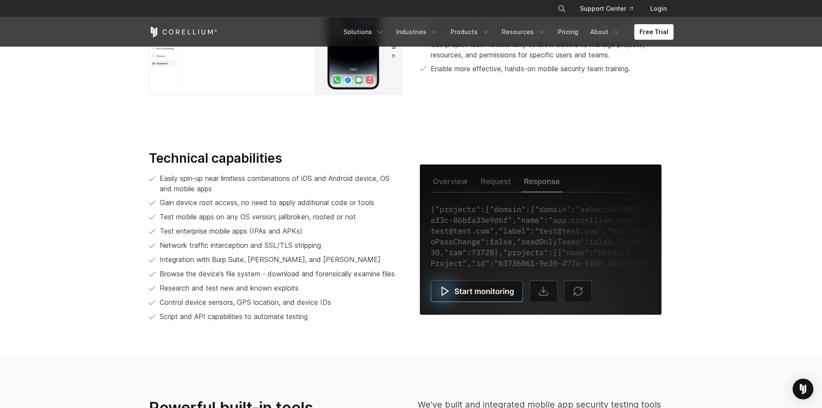
click at [294, 183] on p "Easily spin-up near limitless combinations of iOS and Android device, OS and mo…" at bounding box center [281, 183] width 243 height 21
click at [288, 250] on p "Network traffic interception and SSL/TLS stripping" at bounding box center [240, 245] width 161 height 10
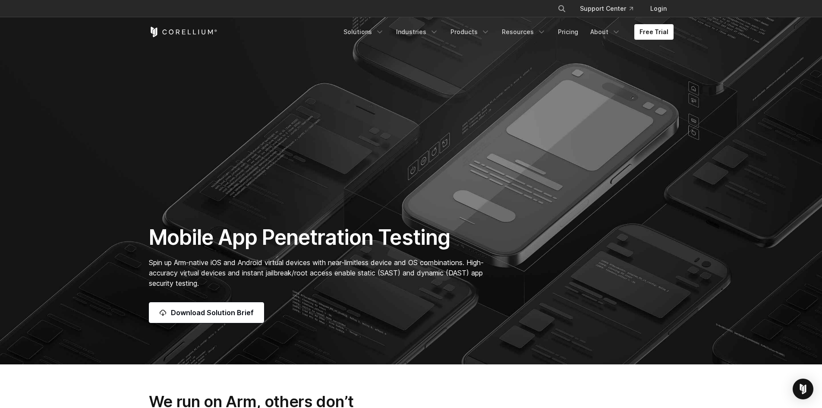
scroll to position [0, 0]
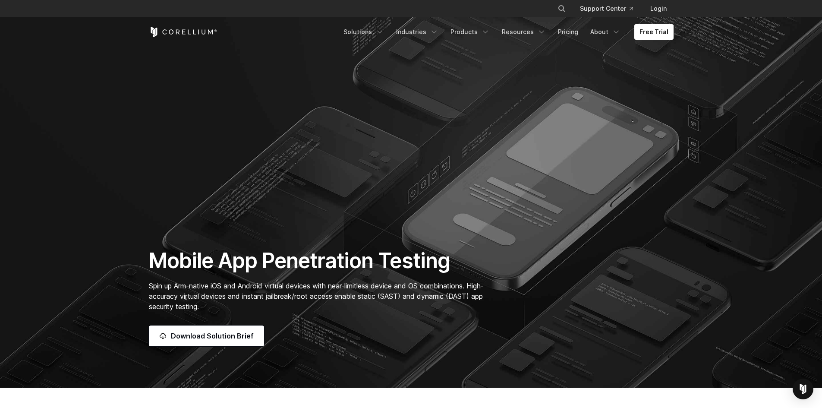
click at [311, 137] on section "Mobile App Penetration Testing Spin up Arm-native iOS and Android virtual devic…" at bounding box center [411, 194] width 822 height 388
click at [332, 138] on section "Mobile App Penetration Testing Spin up Arm-native iOS and Android virtual devic…" at bounding box center [411, 194] width 822 height 388
click at [342, 195] on section "Mobile App Penetration Testing Spin up Arm-native iOS and Android virtual devic…" at bounding box center [411, 194] width 822 height 388
click at [317, 202] on section "Mobile App Penetration Testing Spin up Arm-native iOS and Android virtual devic…" at bounding box center [411, 194] width 822 height 388
click at [310, 153] on section "Mobile App Penetration Testing Spin up Arm-native iOS and Android virtual devic…" at bounding box center [411, 194] width 822 height 388
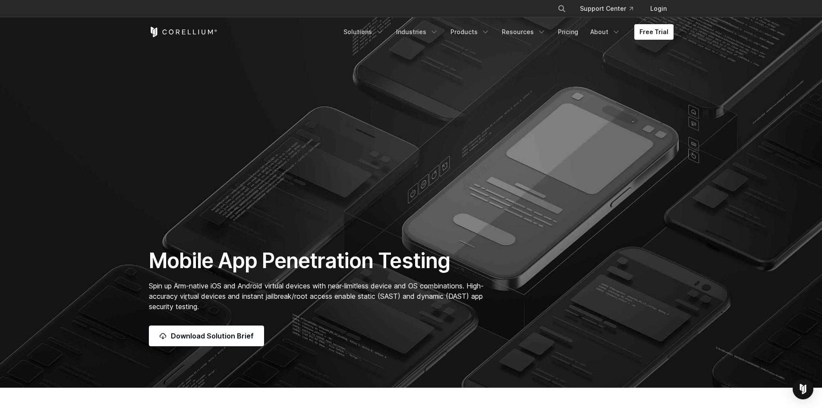
click at [357, 132] on section "Mobile App Penetration Testing Spin up Arm-native iOS and Android virtual devic…" at bounding box center [411, 194] width 822 height 388
drag, startPoint x: 360, startPoint y: 167, endPoint x: 346, endPoint y: 174, distance: 15.4
click at [360, 167] on section "Mobile App Penetration Testing Spin up Arm-native iOS and Android virtual devic…" at bounding box center [411, 194] width 822 height 388
click at [340, 177] on section "Mobile App Penetration Testing Spin up Arm-native iOS and Android virtual devic…" at bounding box center [411, 194] width 822 height 388
click at [324, 120] on section "Mobile App Penetration Testing Spin up Arm-native iOS and Android virtual devic…" at bounding box center [411, 194] width 822 height 388
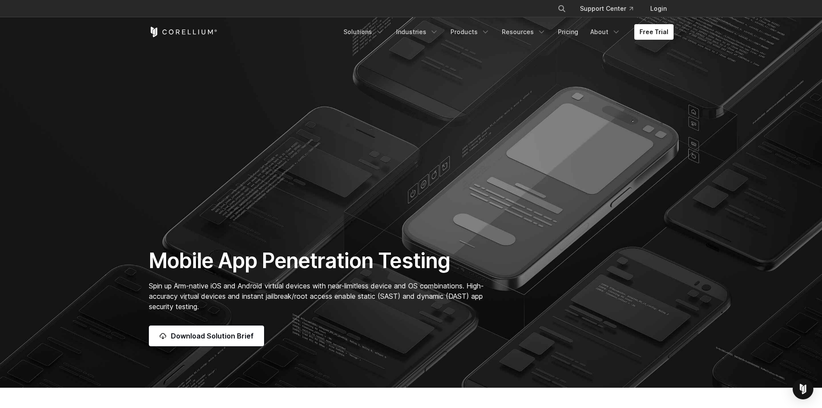
click at [343, 119] on section "Mobile App Penetration Testing Spin up Arm-native iOS and Android virtual devic…" at bounding box center [411, 194] width 822 height 388
click at [349, 189] on section "Mobile App Penetration Testing Spin up Arm-native iOS and Android virtual devic…" at bounding box center [411, 194] width 822 height 388
click at [336, 192] on section "Mobile App Penetration Testing Spin up Arm-native iOS and Android virtual devic…" at bounding box center [411, 194] width 822 height 388
click at [314, 120] on section "Mobile App Penetration Testing Spin up Arm-native iOS and Android virtual devic…" at bounding box center [411, 194] width 822 height 388
click at [636, 181] on section "Mobile App Penetration Testing Spin up Arm-native iOS and Android virtual devic…" at bounding box center [411, 194] width 822 height 388
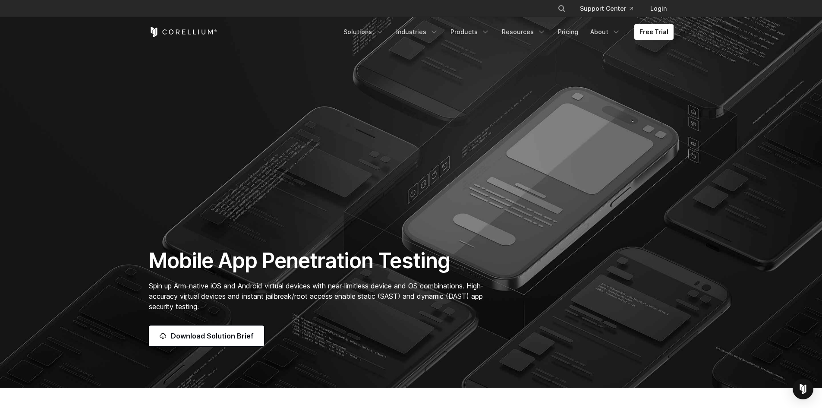
click at [514, 185] on section "Mobile App Penetration Testing Spin up Arm-native iOS and Android virtual devic…" at bounding box center [411, 194] width 822 height 388
click at [540, 153] on section "Mobile App Penetration Testing Spin up Arm-native iOS and Android virtual devic…" at bounding box center [411, 194] width 822 height 388
click at [556, 184] on section "Mobile App Penetration Testing Spin up Arm-native iOS and Android virtual devic…" at bounding box center [411, 194] width 822 height 388
click at [554, 218] on section "Mobile App Penetration Testing Spin up Arm-native iOS and Android virtual devic…" at bounding box center [411, 194] width 822 height 388
click at [540, 154] on section "Mobile App Penetration Testing Spin up Arm-native iOS and Android virtual devic…" at bounding box center [411, 194] width 822 height 388
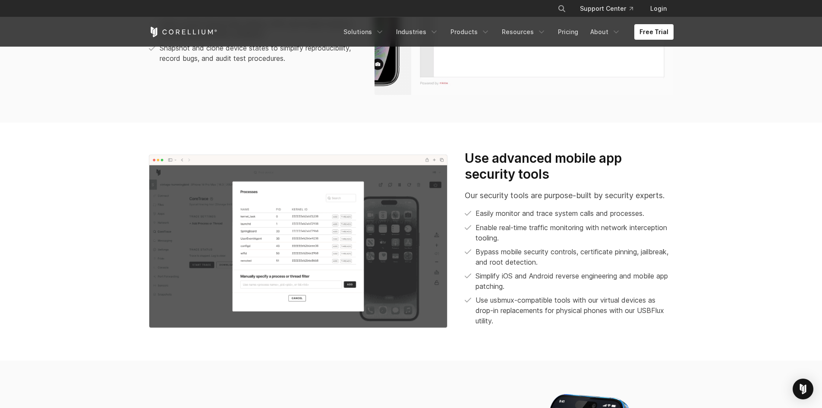
scroll to position [820, 0]
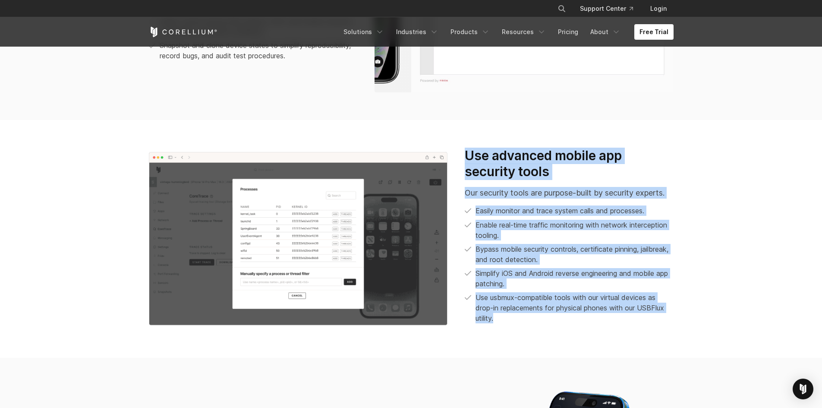
drag, startPoint x: 456, startPoint y: 150, endPoint x: 517, endPoint y: 314, distance: 174.8
click at [517, 314] on div "Use advanced mobile app security tools Our security tools are purpose-built by …" at bounding box center [569, 239] width 226 height 183
click at [656, 262] on p "Bypass mobile security controls, certificate pinning, jailbreak, and root detec…" at bounding box center [575, 254] width 198 height 21
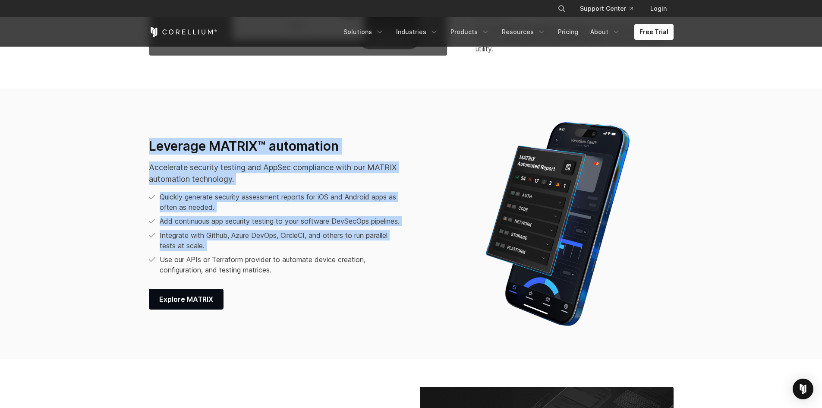
scroll to position [1122, 0]
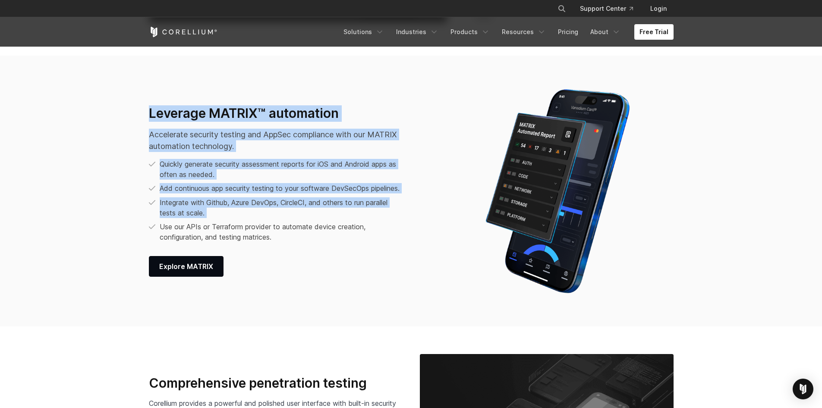
drag, startPoint x: 144, startPoint y: 140, endPoint x: 309, endPoint y: 253, distance: 199.9
click at [308, 255] on div "Leverage MATRIX™ automation Accelerate security testing and AppSec compliance w…" at bounding box center [411, 191] width 542 height 216
click at [336, 242] on li "Use our APIs or Terraform provider to automate device creation, configuration, …" at bounding box center [277, 231] width 256 height 21
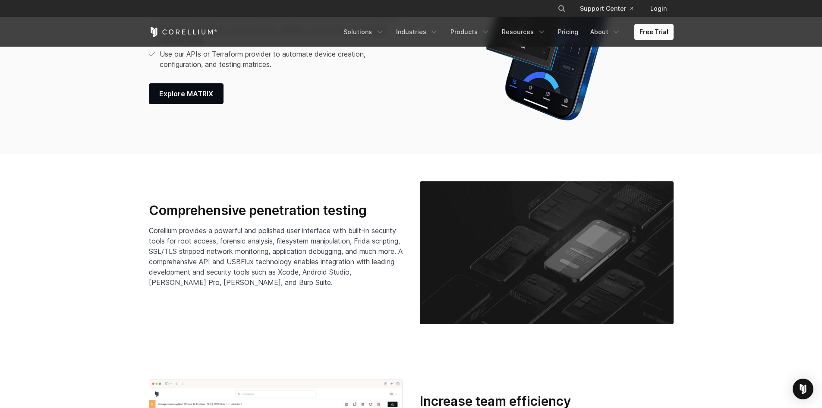
click at [318, 228] on span "Corellium provides a powerful and polished user interface with built-in securit…" at bounding box center [276, 256] width 254 height 60
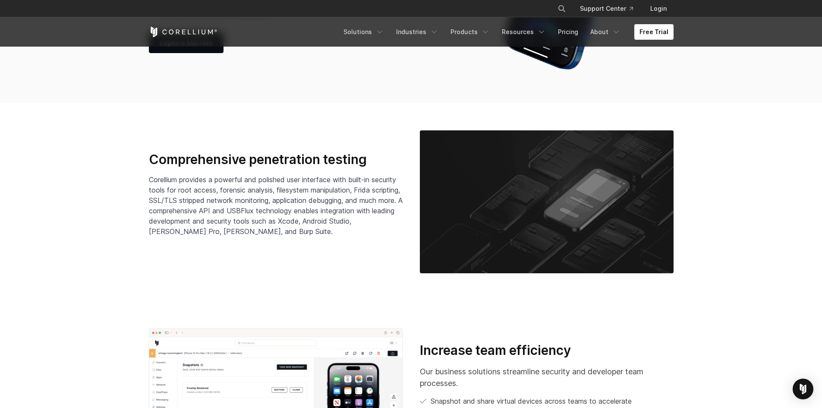
click at [331, 228] on div "Comprehensive penetration testing Corellium provides a powerful and polished us…" at bounding box center [411, 201] width 542 height 143
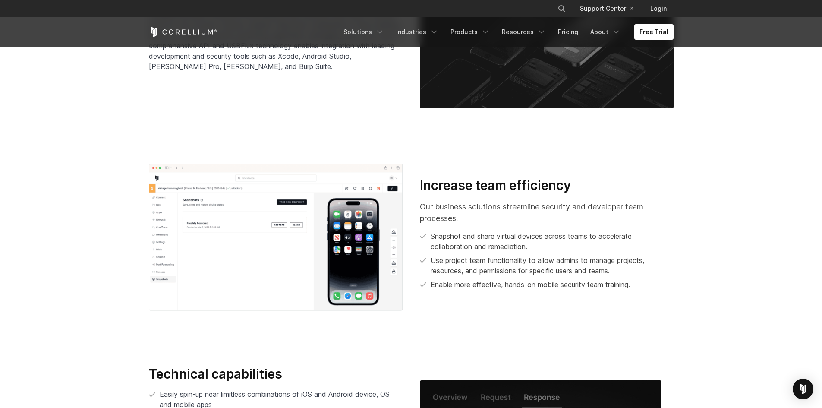
click at [460, 194] on div "Increase team efficiency Our business solutions streamline security and develop…" at bounding box center [547, 233] width 254 height 113
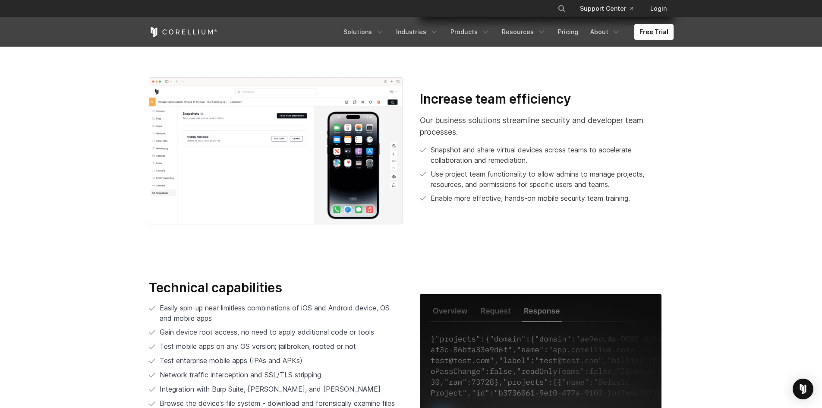
click at [460, 194] on p "Enable more effective, hands-on mobile security team training." at bounding box center [530, 198] width 199 height 10
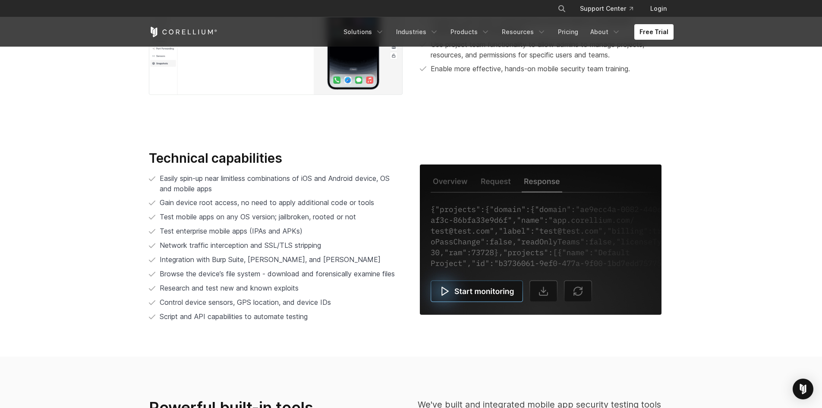
click at [420, 192] on img at bounding box center [541, 239] width 242 height 150
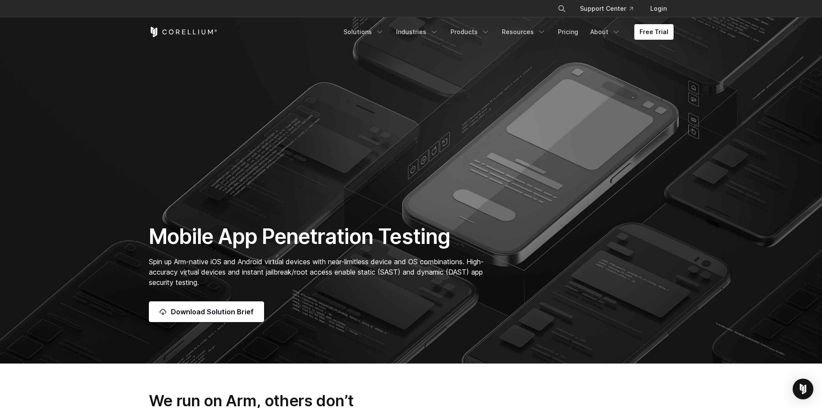
scroll to position [0, 0]
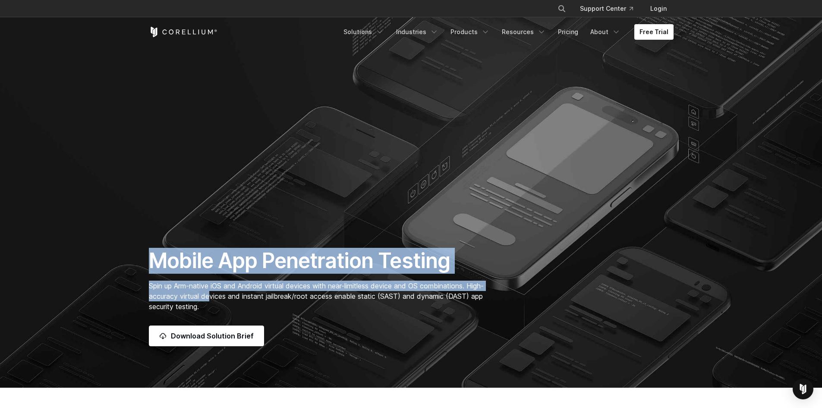
drag, startPoint x: 131, startPoint y: 270, endPoint x: 229, endPoint y: 300, distance: 102.1
click at [229, 300] on section "Mobile App Penetration Testing Spin up Arm-native iOS and Android virtual devic…" at bounding box center [411, 194] width 822 height 388
click at [504, 255] on div "Mobile App Penetration Testing Spin up Arm-native iOS and Android virtual devic…" at bounding box center [411, 297] width 542 height 98
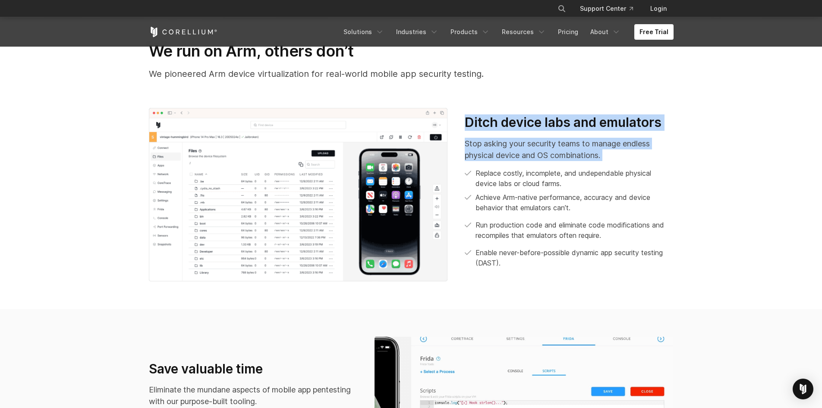
scroll to position [388, 0]
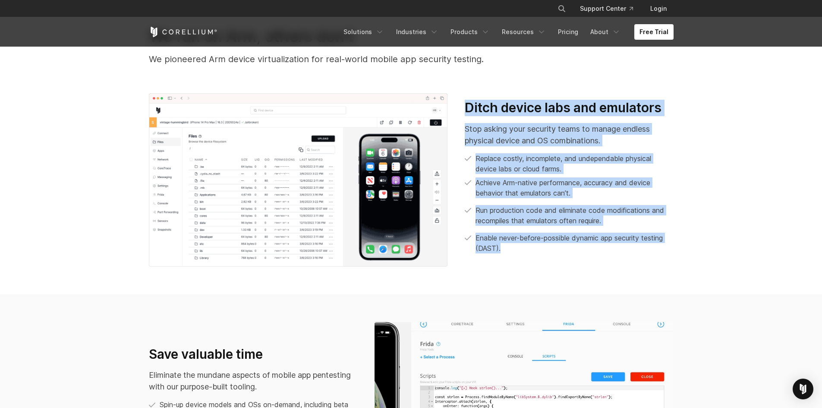
drag, startPoint x: 468, startPoint y: 151, endPoint x: 625, endPoint y: 255, distance: 187.2
click at [625, 255] on div "Ditch device labs and emulators Stop asking your security teams to manage endle…" at bounding box center [569, 180] width 226 height 161
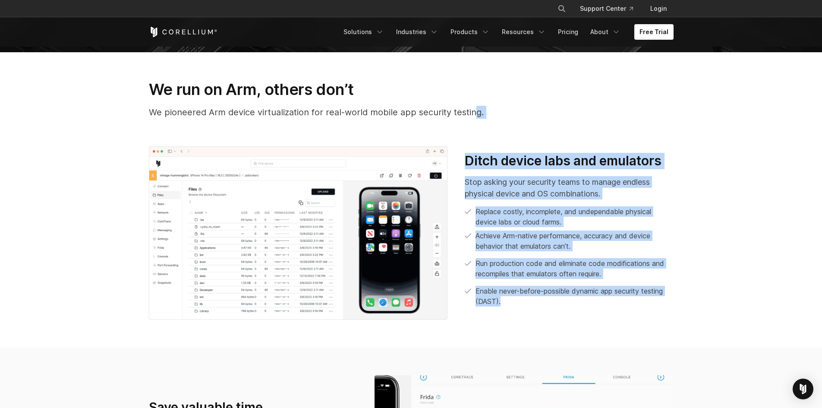
scroll to position [302, 0]
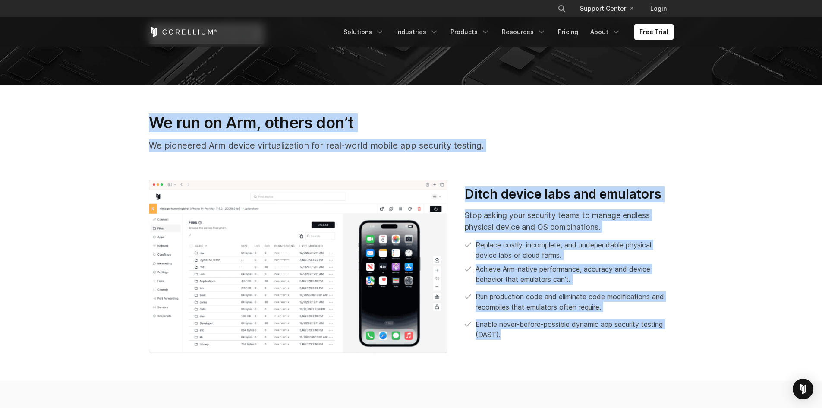
drag, startPoint x: 624, startPoint y: 254, endPoint x: 133, endPoint y: 122, distance: 508.6
click at [136, 118] on section "We run on Arm, others don’t We pioneered Arm device virtualization for real-wor…" at bounding box center [411, 232] width 822 height 295
click at [132, 138] on section "We run on Arm, others don’t We pioneered Arm device virtualization for real-wor…" at bounding box center [411, 232] width 822 height 295
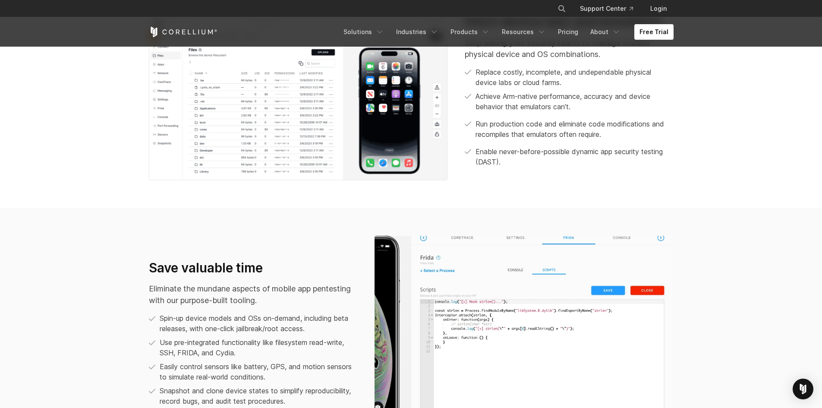
scroll to position [561, 0]
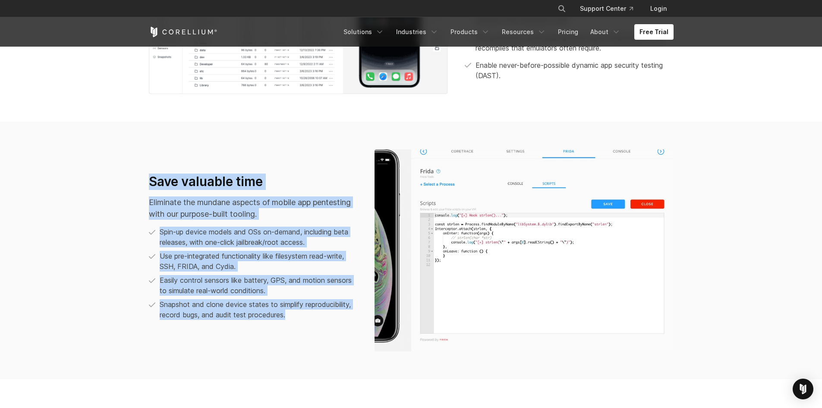
drag, startPoint x: 141, startPoint y: 178, endPoint x: 330, endPoint y: 330, distance: 243.1
click at [330, 330] on div "Save valuable time Eliminate the mundane aspects of mobile app pentesting with …" at bounding box center [411, 250] width 542 height 202
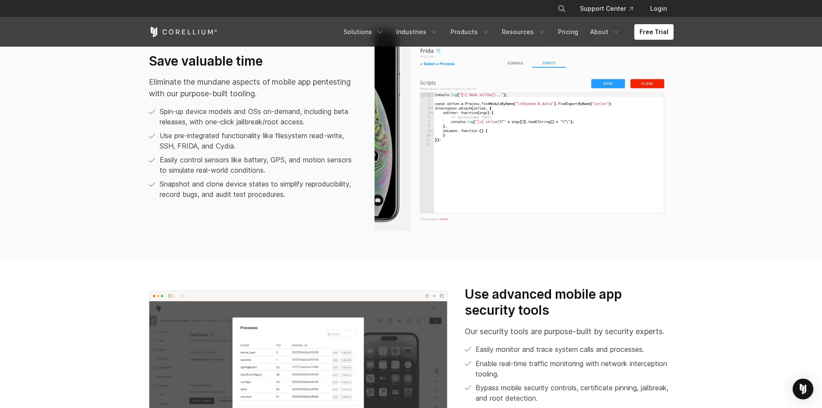
scroll to position [777, 0]
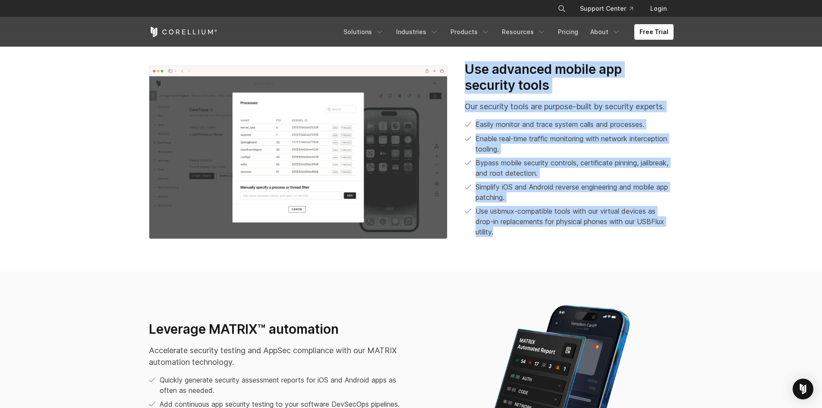
drag, startPoint x: 462, startPoint y: 191, endPoint x: 530, endPoint y: 231, distance: 79.1
click at [530, 231] on div "Use advanced mobile app security tools Our security tools are purpose-built by …" at bounding box center [569, 152] width 226 height 183
click at [530, 231] on span "Use usbmux-compatible tools with our virtual devices as drop-in replacements fo…" at bounding box center [575, 221] width 198 height 31
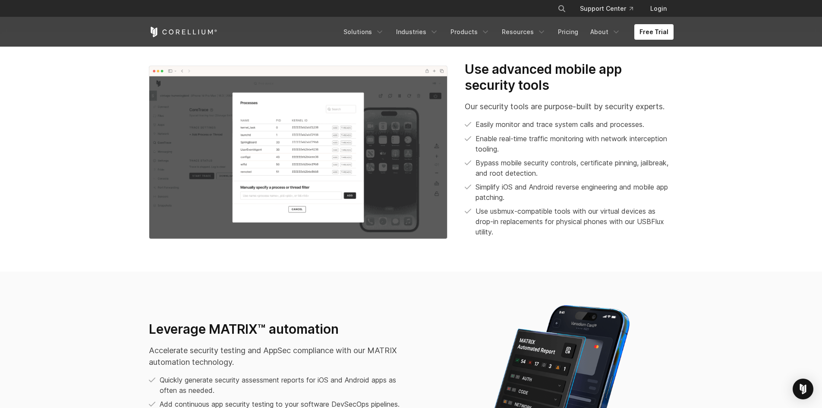
scroll to position [1122, 0]
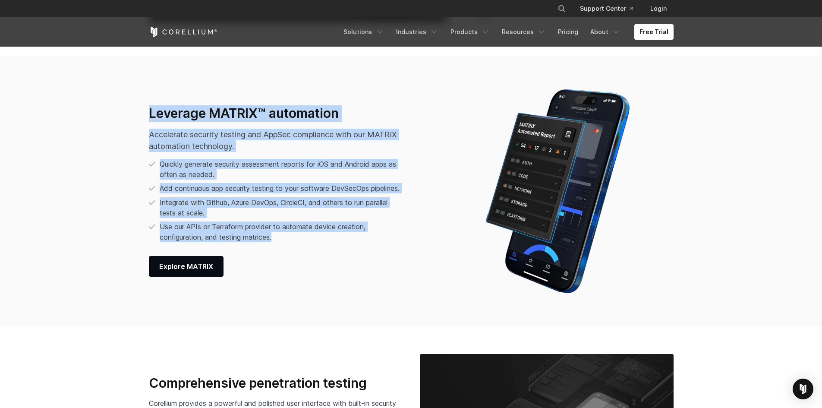
drag, startPoint x: 155, startPoint y: 107, endPoint x: 289, endPoint y: 245, distance: 192.3
click at [289, 245] on div "Leverage MATRIX™ automation Accelerate security testing and AppSec compliance w…" at bounding box center [298, 190] width 316 height 171
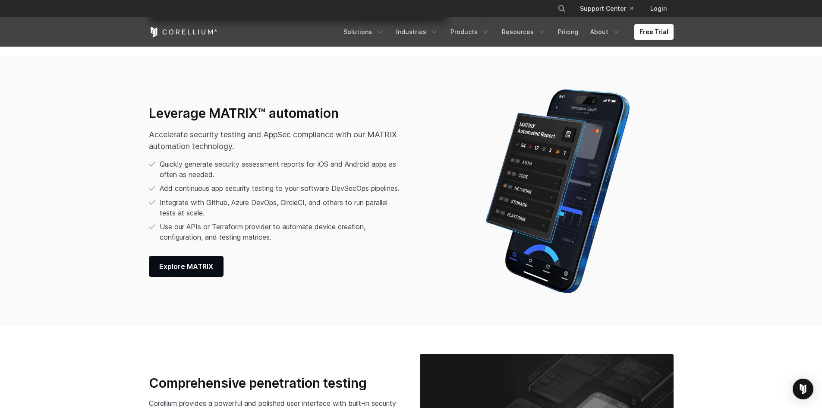
click at [363, 252] on div "Leverage MATRIX™ automation Accelerate security testing and AppSec compliance w…" at bounding box center [298, 190] width 299 height 171
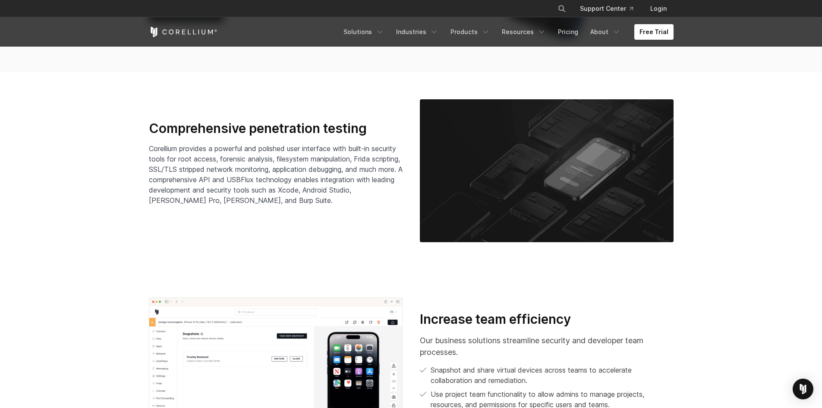
scroll to position [1381, 0]
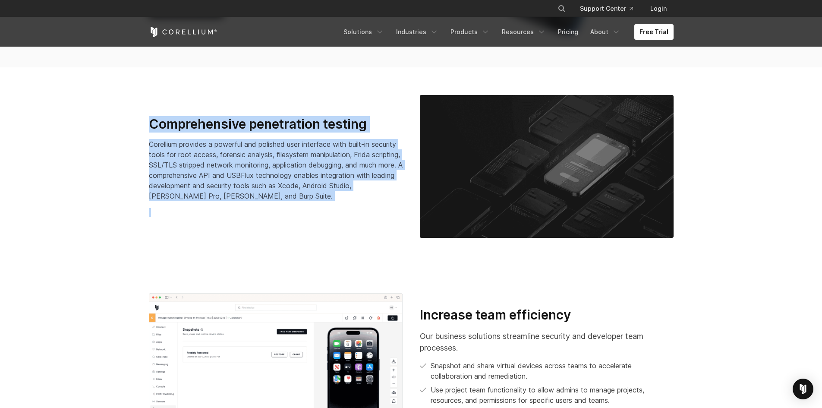
drag, startPoint x: 123, startPoint y: 133, endPoint x: 312, endPoint y: 211, distance: 204.5
click at [312, 211] on section "Comprehensive penetration testing Corellium provides a powerful and polished us…" at bounding box center [411, 166] width 822 height 198
click at [374, 230] on div "Comprehensive penetration testing Corellium provides a powerful and polished us…" at bounding box center [411, 166] width 542 height 143
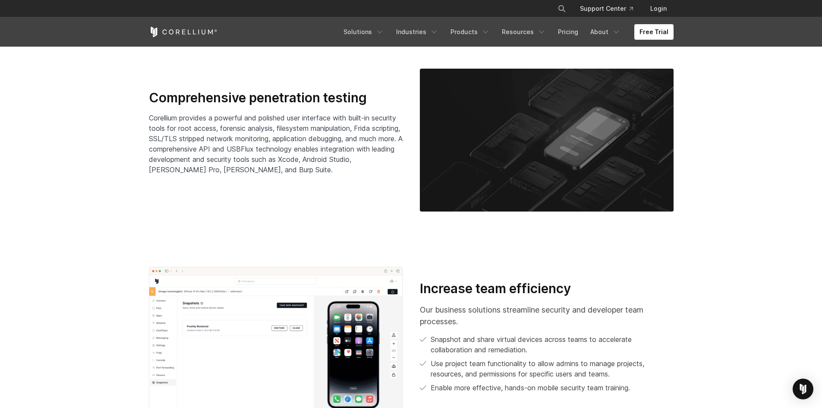
scroll to position [1511, 0]
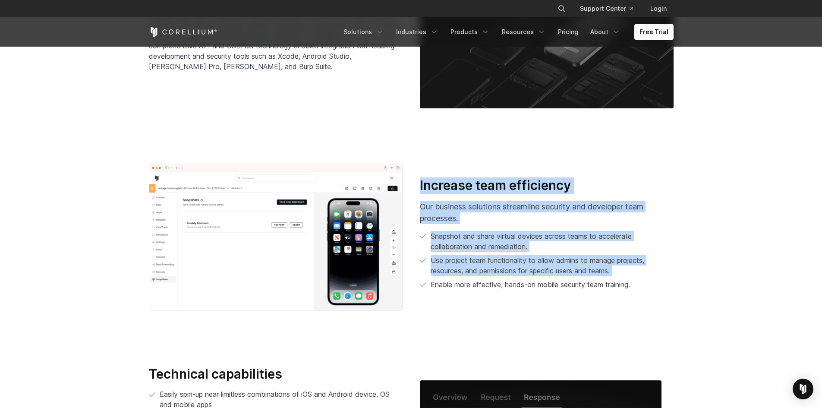
drag, startPoint x: 416, startPoint y: 186, endPoint x: 637, endPoint y: 290, distance: 243.3
click at [637, 290] on div "Increase team efficiency Our business solutions streamline security and develop…" at bounding box center [546, 237] width 271 height 120
click at [605, 302] on div "Increase team efficiency Our business solutions streamline security and develop…" at bounding box center [411, 237] width 542 height 147
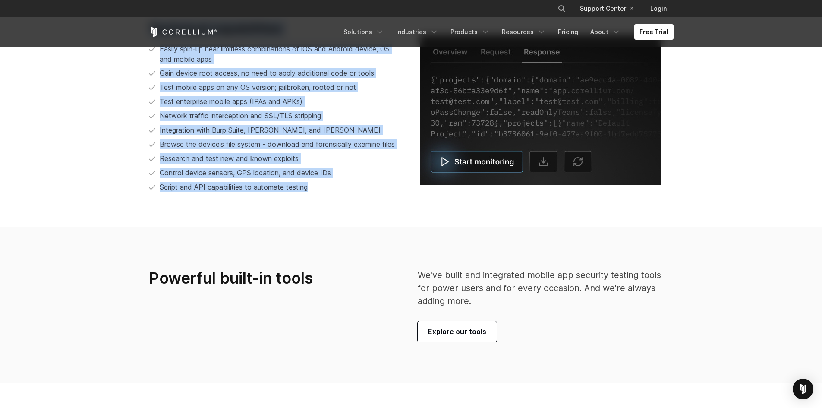
drag, startPoint x: 162, startPoint y: 199, endPoint x: 335, endPoint y: 218, distance: 173.6
click at [335, 218] on section "Technical capabilities Easily spin-up near limitless combinations of iOS and An…" at bounding box center [411, 110] width 822 height 234
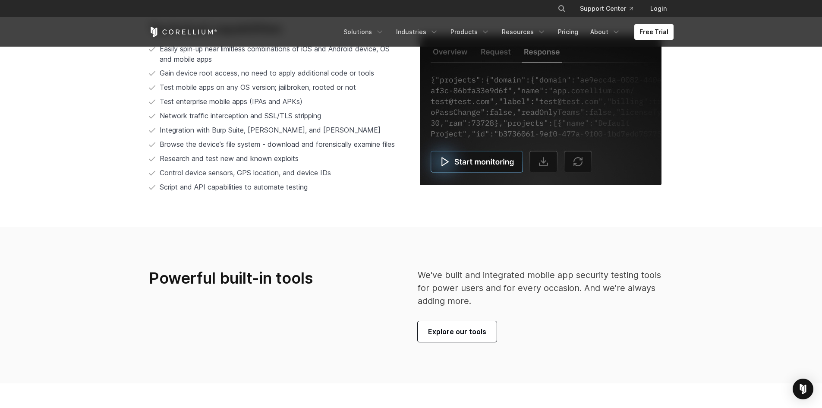
click at [448, 247] on section "Powerful built-in tools We've built and integrated mobile app security testing …" at bounding box center [411, 305] width 822 height 156
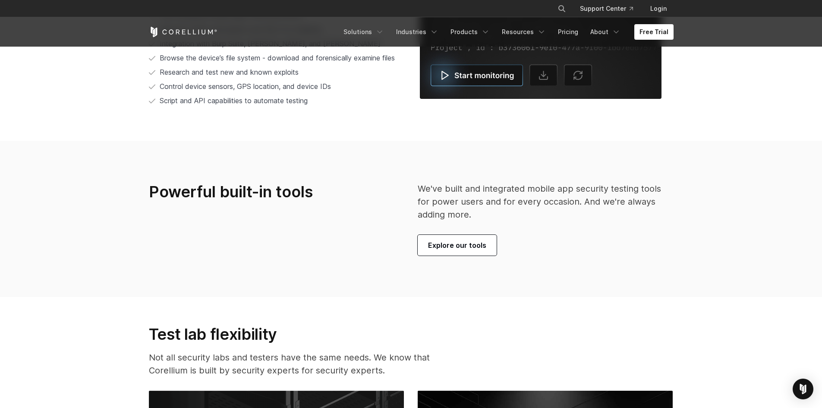
drag, startPoint x: 405, startPoint y: 183, endPoint x: 521, endPoint y: 274, distance: 147.0
click at [521, 274] on section "Powerful built-in tools We've built and integrated mobile app security testing …" at bounding box center [411, 219] width 822 height 156
click at [543, 294] on section "Powerful built-in tools We've built and integrated mobile app security testing …" at bounding box center [411, 219] width 822 height 156
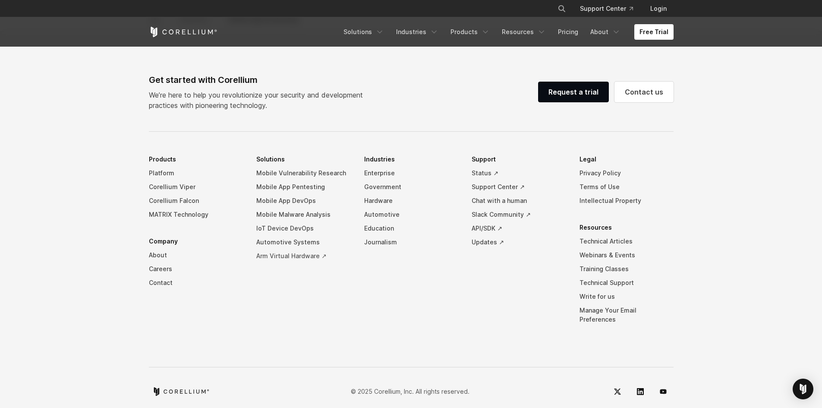
scroll to position [2728, 0]
click at [94, 310] on footer "Get started with Corellium We’re here to help you revolutionize your security a…" at bounding box center [411, 223] width 822 height 387
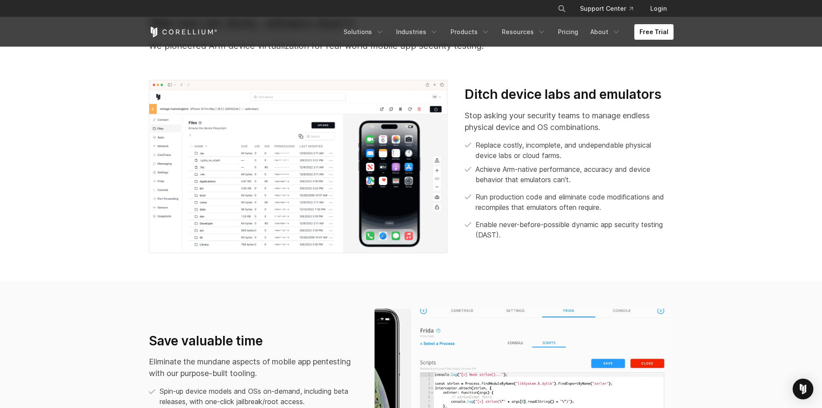
scroll to position [0, 0]
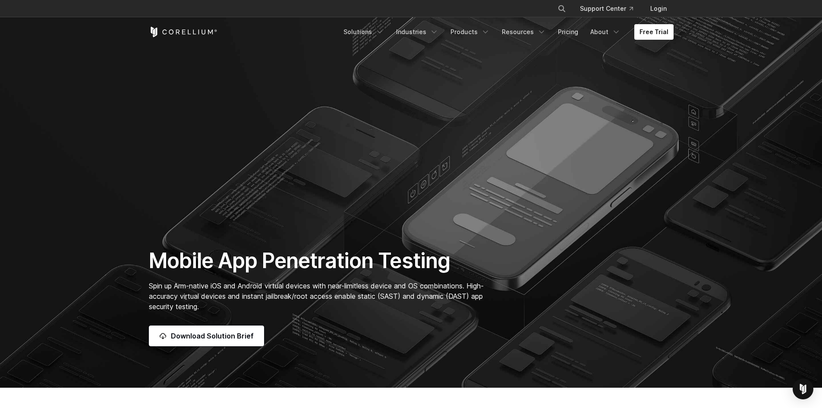
click at [94, 309] on section "Mobile App Penetration Testing Spin up Arm-native iOS and Android virtual devic…" at bounding box center [411, 194] width 822 height 388
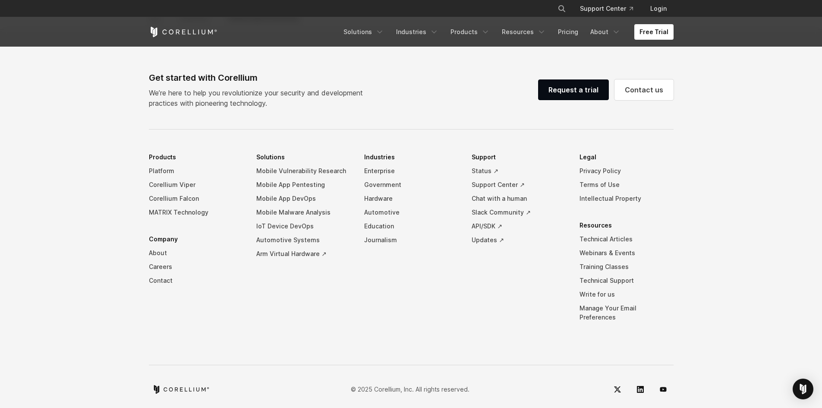
click at [96, 298] on footer "Get started with Corellium We’re here to help you revolutionize your security a…" at bounding box center [411, 223] width 822 height 387
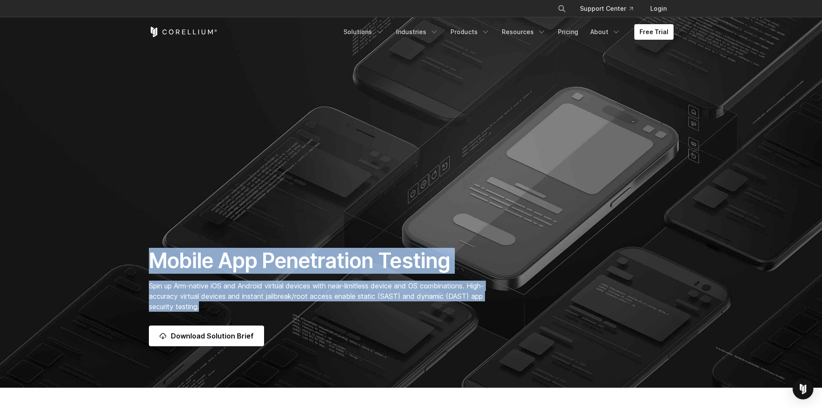
drag, startPoint x: 143, startPoint y: 257, endPoint x: 315, endPoint y: 308, distance: 179.6
click at [315, 308] on div "Mobile App Penetration Testing Spin up Arm-native iOS and Android virtual devic…" at bounding box center [320, 297] width 361 height 98
click at [315, 308] on p "Spin up Arm-native iOS and Android virtual devices with near-limitless device a…" at bounding box center [321, 296] width 344 height 31
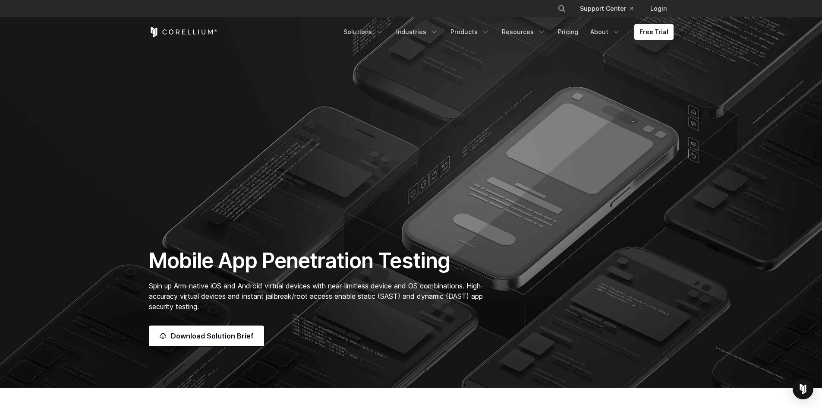
click at [352, 308] on p "Spin up Arm-native iOS and Android virtual devices with near-limitless device a…" at bounding box center [321, 296] width 344 height 31
click at [393, 312] on div "Mobile App Penetration Testing Spin up Arm-native iOS and Android virtual devic…" at bounding box center [320, 297] width 361 height 98
click at [393, 319] on div "Mobile App Penetration Testing Spin up Arm-native iOS and Android virtual devic…" at bounding box center [320, 297] width 361 height 98
click at [390, 319] on div "Mobile App Penetration Testing Spin up Arm-native iOS and Android virtual devic…" at bounding box center [320, 297] width 361 height 98
click at [389, 315] on div "Mobile App Penetration Testing Spin up Arm-native iOS and Android virtual devic…" at bounding box center [320, 297] width 361 height 98
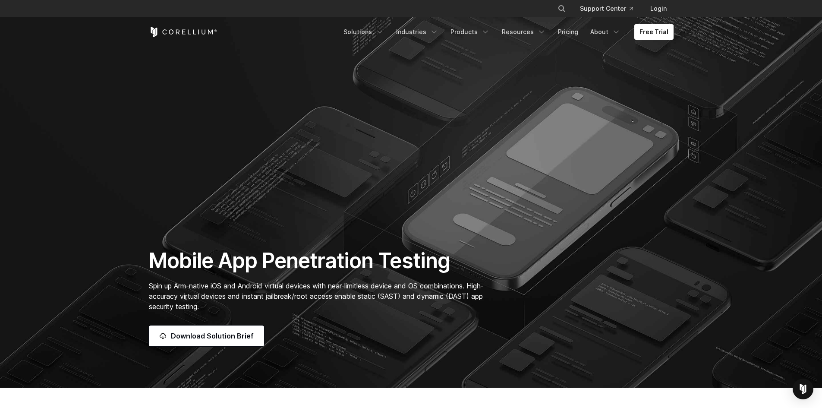
click at [392, 315] on div "Mobile App Penetration Testing Spin up Arm-native iOS and Android virtual devic…" at bounding box center [320, 297] width 361 height 98
click at [396, 328] on div "Download Solution Brief" at bounding box center [321, 335] width 344 height 21
click at [353, 331] on div "Download Solution Brief" at bounding box center [321, 335] width 344 height 21
click at [348, 314] on div "Mobile App Penetration Testing Spin up Arm-native iOS and Android virtual devic…" at bounding box center [320, 297] width 361 height 98
click at [381, 320] on div "Mobile App Penetration Testing Spin up Arm-native iOS and Android virtual devic…" at bounding box center [320, 297] width 361 height 98
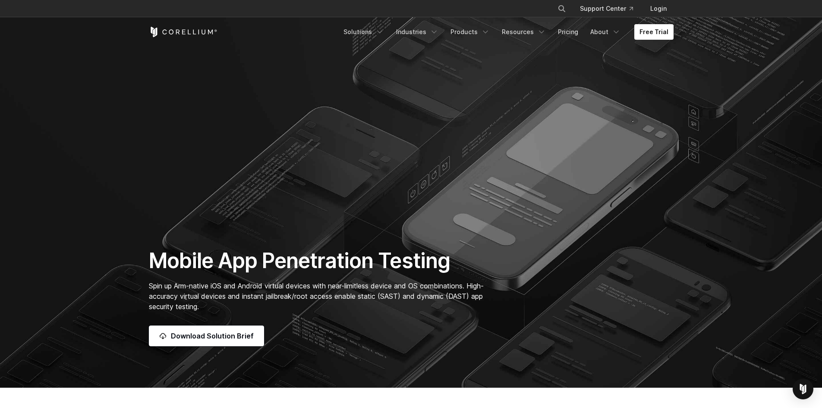
click at [383, 324] on div "Mobile App Penetration Testing Spin up Arm-native iOS and Android virtual devic…" at bounding box center [320, 297] width 361 height 98
click at [347, 328] on div "Download Solution Brief" at bounding box center [321, 335] width 344 height 21
click at [350, 317] on div "Mobile App Penetration Testing Spin up Arm-native iOS and Android virtual devic…" at bounding box center [320, 297] width 361 height 98
click at [388, 313] on div "Mobile App Penetration Testing Spin up Arm-native iOS and Android virtual devic…" at bounding box center [320, 297] width 361 height 98
click at [395, 325] on div "Download Solution Brief" at bounding box center [321, 335] width 344 height 21
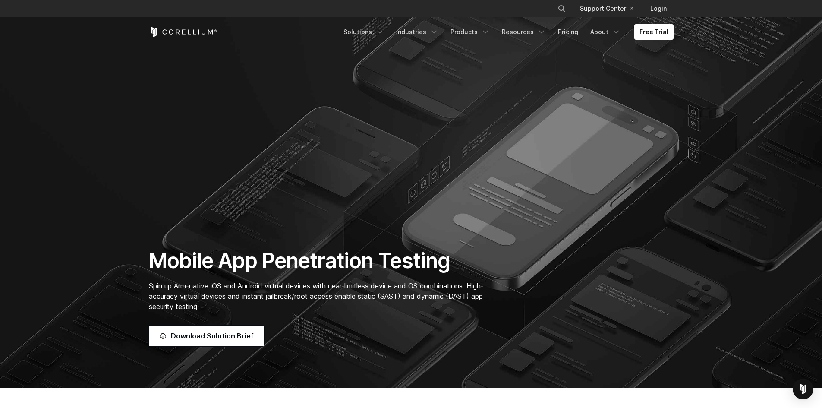
click at [382, 328] on div "Download Solution Brief" at bounding box center [321, 335] width 344 height 21
click at [369, 309] on p "Spin up Arm-native iOS and Android virtual devices with near-limitless device a…" at bounding box center [321, 296] width 344 height 31
click at [380, 309] on p "Spin up Arm-native iOS and Android virtual devices with near-limitless device a…" at bounding box center [321, 296] width 344 height 31
click at [383, 327] on div "Download Solution Brief" at bounding box center [321, 335] width 344 height 21
click at [352, 328] on div "Download Solution Brief" at bounding box center [321, 335] width 344 height 21
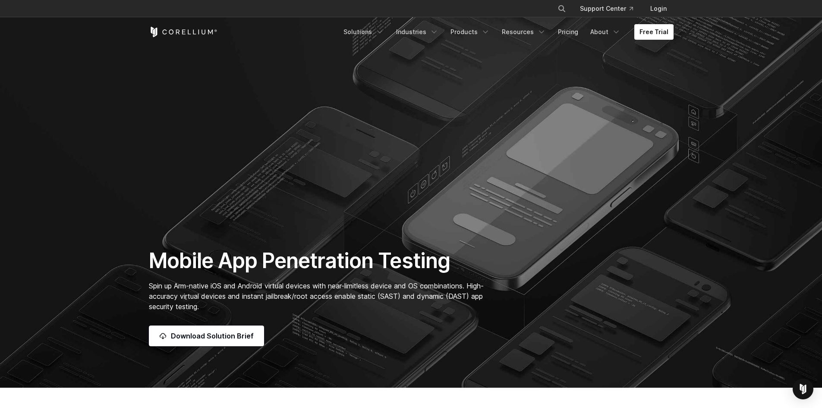
click at [344, 318] on div "Mobile App Penetration Testing Spin up Arm-native iOS and Android virtual devic…" at bounding box center [320, 297] width 361 height 98
drag, startPoint x: 375, startPoint y: 319, endPoint x: 377, endPoint y: 325, distance: 6.6
click at [375, 319] on div "Mobile App Penetration Testing Spin up Arm-native iOS and Android virtual devic…" at bounding box center [320, 297] width 361 height 98
click at [379, 331] on div "Download Solution Brief" at bounding box center [321, 335] width 344 height 21
drag, startPoint x: 367, startPoint y: 331, endPoint x: 366, endPoint y: 324, distance: 7.0
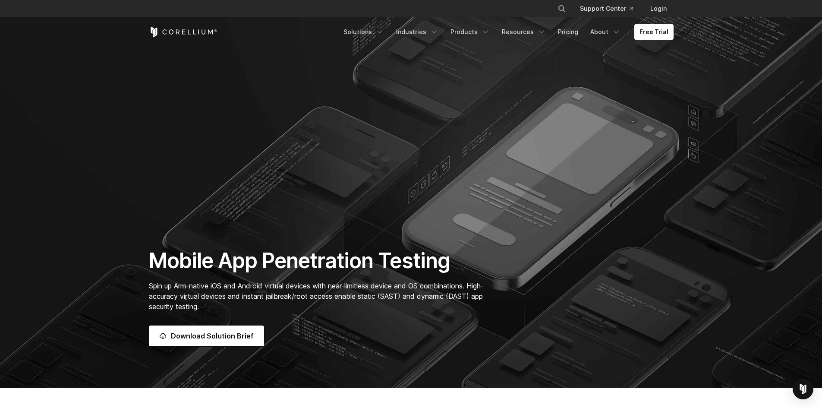
click at [367, 330] on div "Download Solution Brief" at bounding box center [321, 335] width 344 height 21
click at [366, 324] on div "Mobile App Penetration Testing Spin up Arm-native iOS and Android virtual devic…" at bounding box center [320, 297] width 361 height 98
click at [383, 319] on div "Mobile App Penetration Testing Spin up Arm-native iOS and Android virtual devic…" at bounding box center [320, 297] width 361 height 98
click at [383, 330] on div "Download Solution Brief" at bounding box center [321, 335] width 344 height 21
drag, startPoint x: 364, startPoint y: 329, endPoint x: 362, endPoint y: 313, distance: 16.5
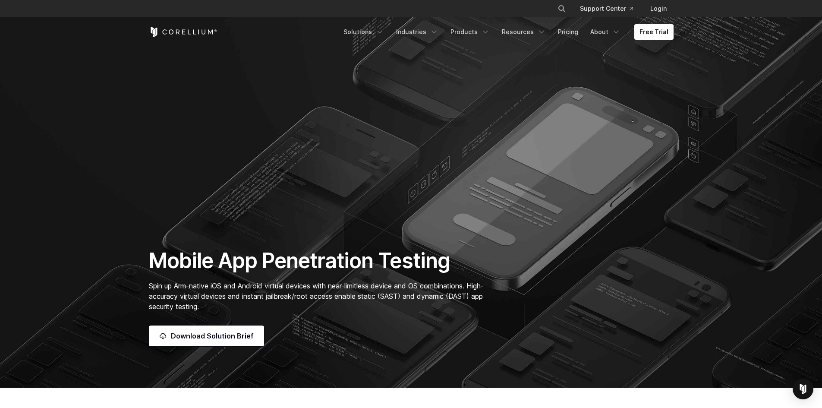
click at [364, 326] on div "Download Solution Brief" at bounding box center [321, 335] width 344 height 21
click at [362, 313] on div "Mobile App Penetration Testing Spin up Arm-native iOS and Android virtual devic…" at bounding box center [320, 297] width 361 height 98
click at [401, 315] on div "Mobile App Penetration Testing Spin up Arm-native iOS and Android virtual devic…" at bounding box center [320, 297] width 361 height 98
click at [402, 323] on div "Mobile App Penetration Testing Spin up Arm-native iOS and Android virtual devic…" at bounding box center [320, 297] width 361 height 98
click at [361, 328] on div "Download Solution Brief" at bounding box center [321, 335] width 344 height 21
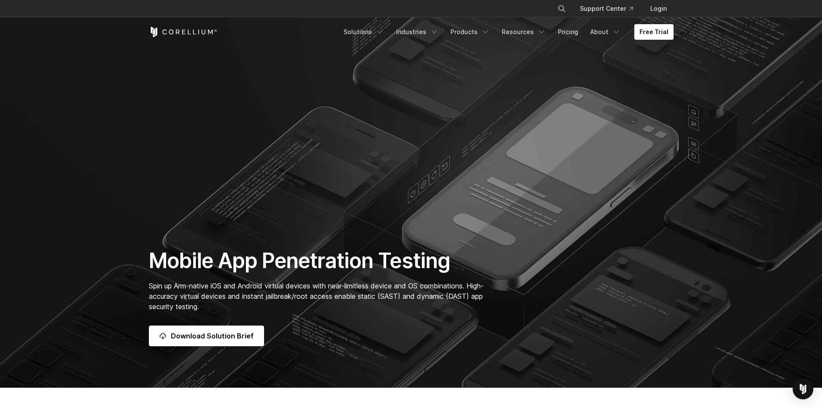
click at [356, 319] on div "Mobile App Penetration Testing Spin up Arm-native iOS and Android virtual devic…" at bounding box center [320, 297] width 361 height 98
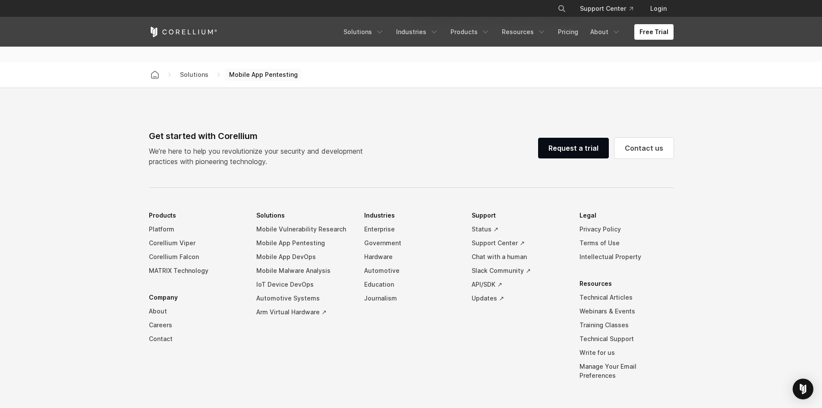
scroll to position [2728, 0]
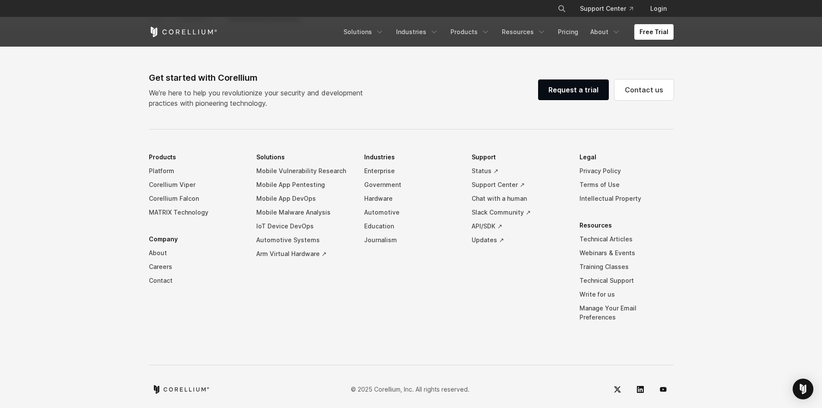
click at [124, 318] on footer "Get started with Corellium We’re here to help you revolutionize your security a…" at bounding box center [411, 223] width 822 height 387
click at [116, 266] on footer "Get started with Corellium We’re here to help you revolutionize your security a…" at bounding box center [411, 223] width 822 height 387
click at [92, 316] on footer "Get started with Corellium We’re here to help you revolutionize your security a…" at bounding box center [411, 223] width 822 height 387
click at [95, 265] on footer "Get started with Corellium We’re here to help you revolutionize your security a…" at bounding box center [411, 223] width 822 height 387
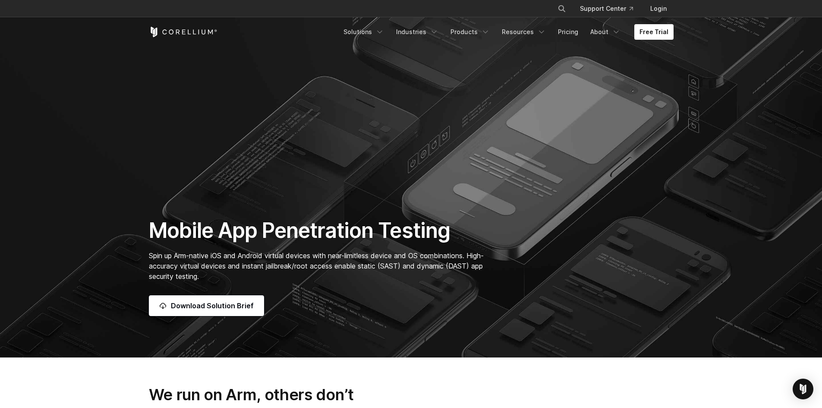
scroll to position [0, 0]
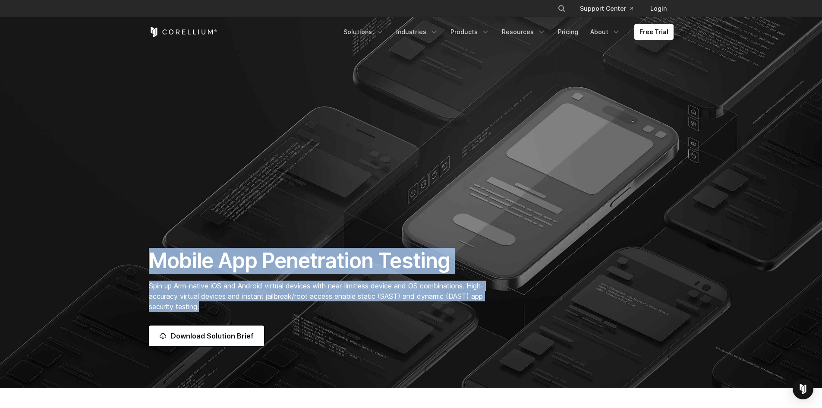
drag, startPoint x: 140, startPoint y: 240, endPoint x: 261, endPoint y: 304, distance: 136.9
click at [261, 304] on section "Mobile App Penetration Testing Spin up Arm-native iOS and Android virtual devic…" at bounding box center [411, 194] width 822 height 388
click at [313, 303] on p "Spin up Arm-native iOS and Android virtual devices with near-limitless device a…" at bounding box center [321, 296] width 344 height 31
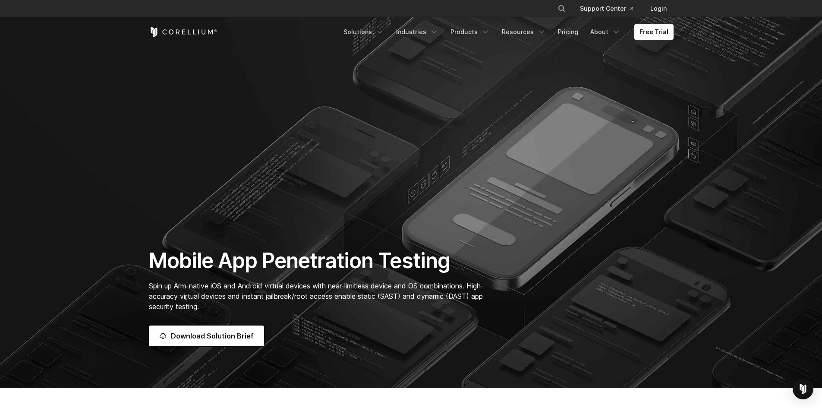
click at [533, 244] on section "Mobile App Penetration Testing Spin up Arm-native iOS and Android virtual devic…" at bounding box center [411, 194] width 822 height 388
click at [560, 250] on div "Mobile App Penetration Testing Spin up Arm-native iOS and Android virtual devic…" at bounding box center [411, 297] width 542 height 98
click at [588, 295] on div "Mobile App Penetration Testing Spin up Arm-native iOS and Android virtual devic…" at bounding box center [411, 297] width 542 height 98
click at [567, 303] on div "Mobile App Penetration Testing Spin up Arm-native iOS and Android virtual devic…" at bounding box center [411, 297] width 542 height 98
click at [548, 232] on section "Mobile App Penetration Testing Spin up Arm-native iOS and Android virtual devic…" at bounding box center [411, 194] width 822 height 388
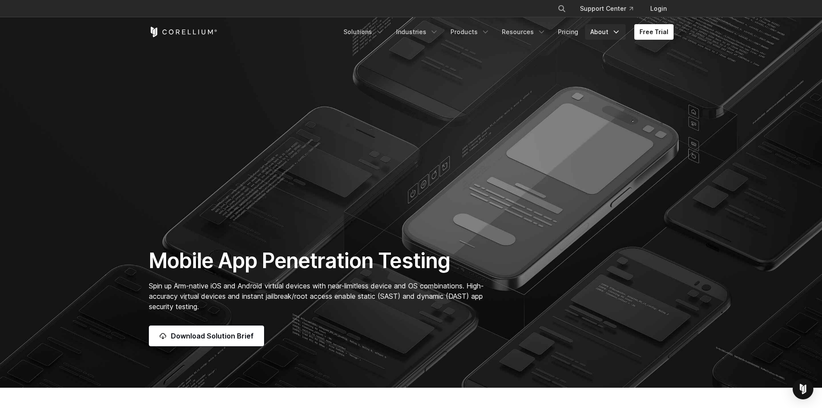
click at [610, 28] on link "About" at bounding box center [605, 32] width 41 height 16
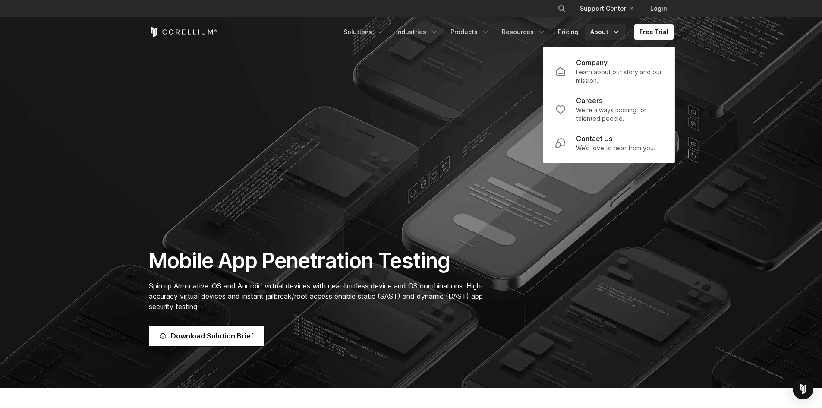
click at [620, 32] on icon "Navigation Menu" at bounding box center [616, 32] width 9 height 9
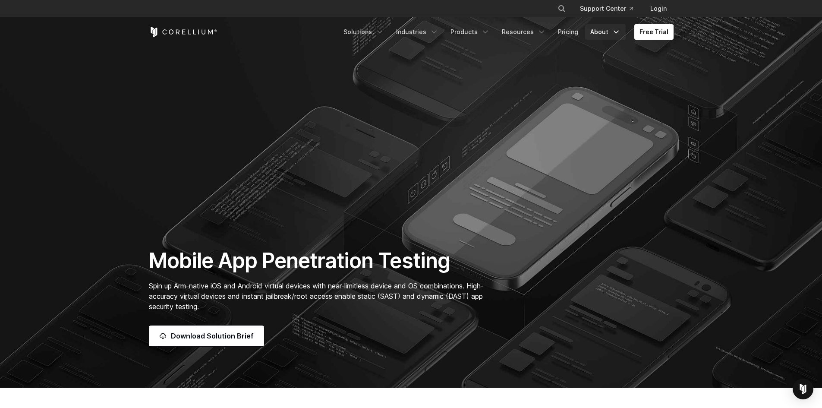
click at [619, 39] on link "About" at bounding box center [605, 32] width 41 height 16
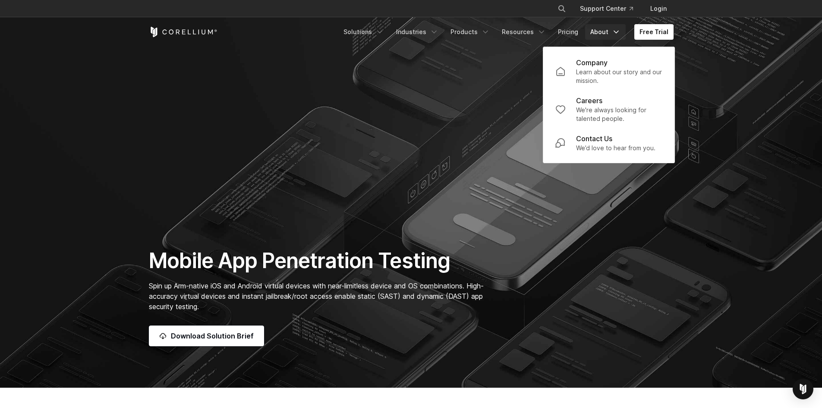
click at [619, 39] on link "About" at bounding box center [605, 32] width 41 height 16
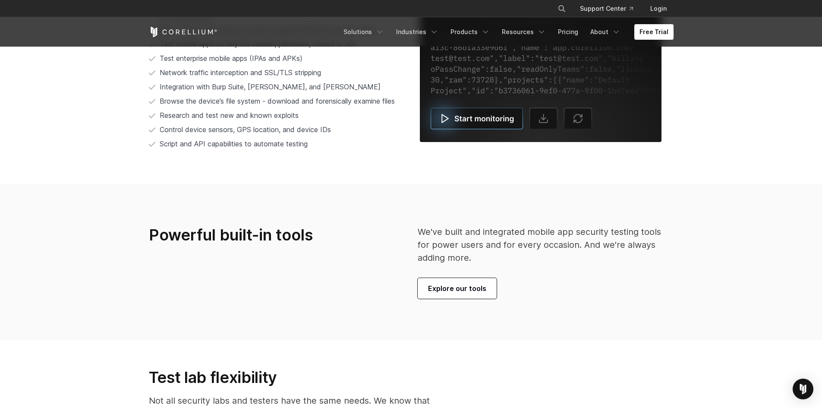
click at [438, 257] on span "We've built and integrated mobile app security testing tools for power users an…" at bounding box center [539, 245] width 243 height 36
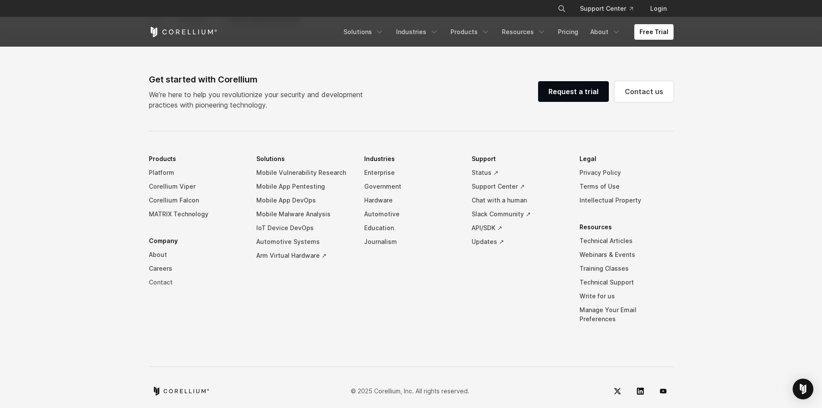
scroll to position [2728, 0]
drag, startPoint x: 48, startPoint y: 322, endPoint x: 206, endPoint y: 287, distance: 162.2
click at [48, 322] on footer "Get started with Corellium We’re here to help you revolutionize your security a…" at bounding box center [411, 223] width 822 height 387
click at [110, 271] on footer "Get started with Corellium We’re here to help you revolutionize your security a…" at bounding box center [411, 223] width 822 height 387
click at [119, 304] on footer "Get started with Corellium We’re here to help you revolutionize your security a…" at bounding box center [411, 223] width 822 height 387
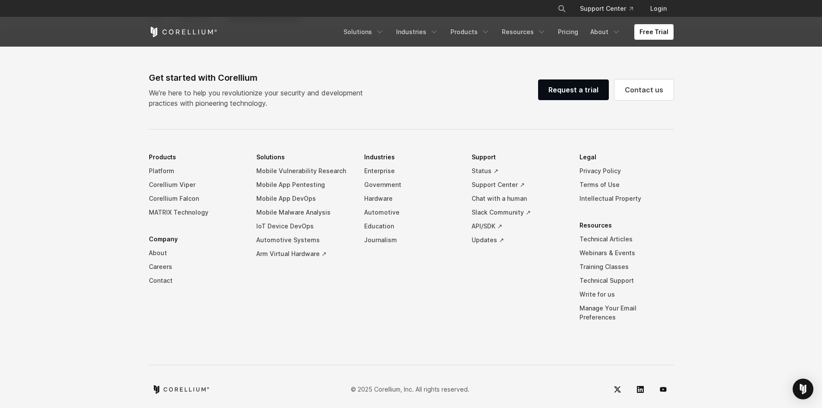
click at [97, 211] on footer "Get started with Corellium We’re here to help you revolutionize your security a…" at bounding box center [411, 223] width 822 height 387
click at [98, 211] on footer "Get started with Corellium We’re here to help you revolutionize your security a…" at bounding box center [411, 223] width 822 height 387
click at [104, 174] on footer "Get started with Corellium We’re here to help you revolutionize your security a…" at bounding box center [411, 223] width 822 height 387
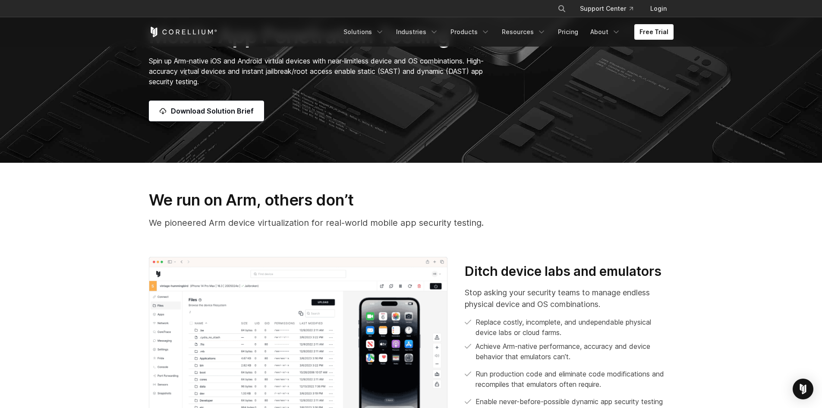
scroll to position [0, 0]
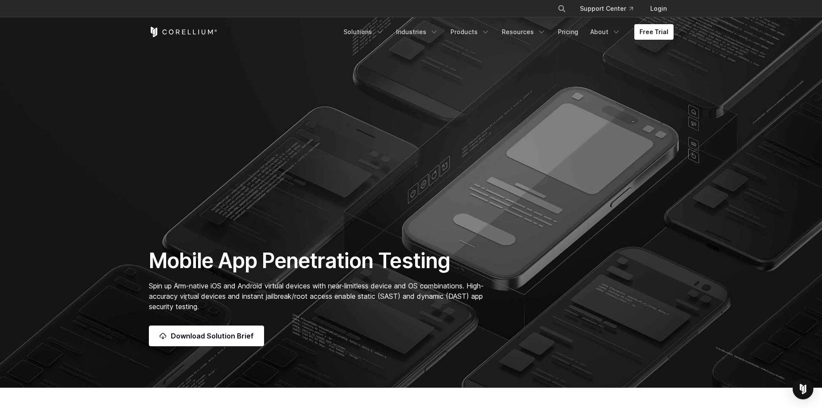
click at [101, 278] on section "Mobile App Penetration Testing Spin up Arm-native iOS and Android virtual devic…" at bounding box center [411, 194] width 822 height 388
click at [96, 258] on section "Mobile App Penetration Testing Spin up Arm-native iOS and Android virtual devic…" at bounding box center [411, 194] width 822 height 388
click at [120, 250] on section "Mobile App Penetration Testing Spin up Arm-native iOS and Android virtual devic…" at bounding box center [411, 194] width 822 height 388
click at [134, 300] on section "Mobile App Penetration Testing Spin up Arm-native iOS and Android virtual devic…" at bounding box center [411, 194] width 822 height 388
drag, startPoint x: 130, startPoint y: 301, endPoint x: 124, endPoint y: 290, distance: 12.6
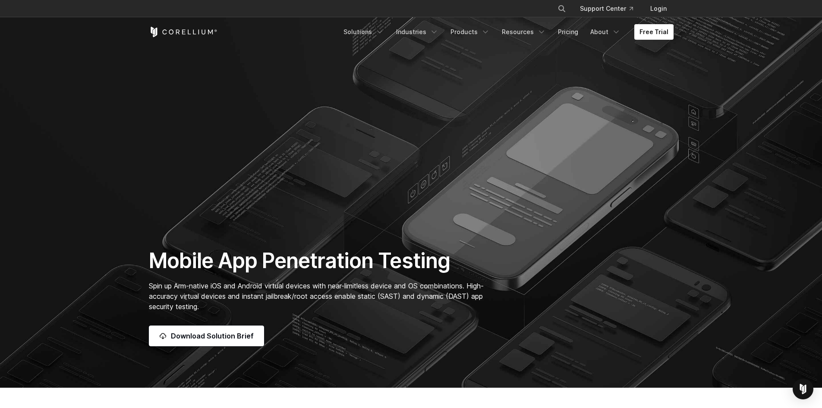
click at [130, 301] on section "Mobile App Penetration Testing Spin up Arm-native iOS and Android virtual devic…" at bounding box center [411, 194] width 822 height 388
click at [113, 265] on section "Mobile App Penetration Testing Spin up Arm-native iOS and Android virtual devic…" at bounding box center [411, 194] width 822 height 388
click at [664, 98] on section "Mobile App Penetration Testing Spin up Arm-native iOS and Android virtual devic…" at bounding box center [411, 194] width 822 height 388
click at [617, 30] on icon "Navigation Menu" at bounding box center [616, 32] width 9 height 9
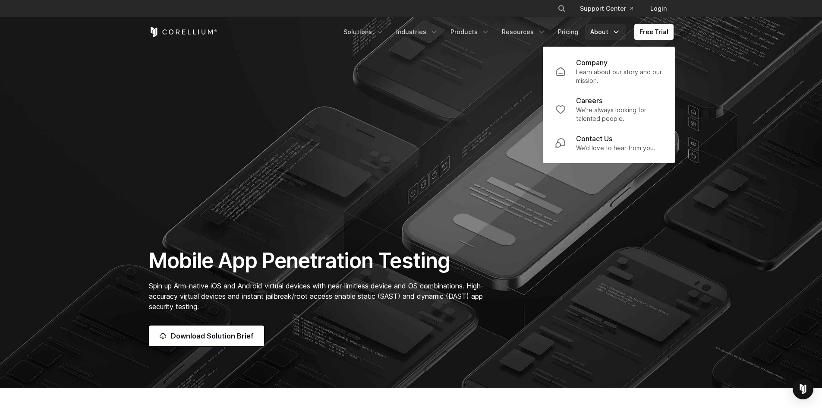
click at [621, 33] on icon "Navigation Menu" at bounding box center [616, 32] width 9 height 9
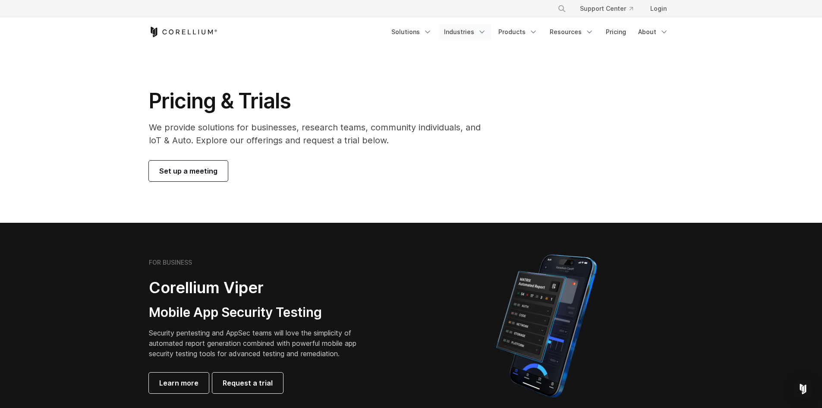
drag, startPoint x: 471, startPoint y: 41, endPoint x: 467, endPoint y: 36, distance: 5.8
click at [471, 40] on div "Free Trial Solutions" at bounding box center [411, 31] width 525 height 29
click at [468, 36] on link "Industries" at bounding box center [465, 32] width 53 height 16
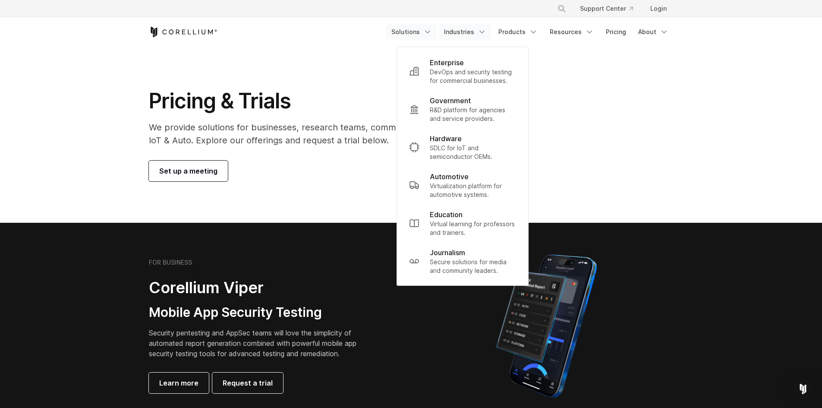
click at [424, 32] on link "Solutions" at bounding box center [411, 32] width 51 height 16
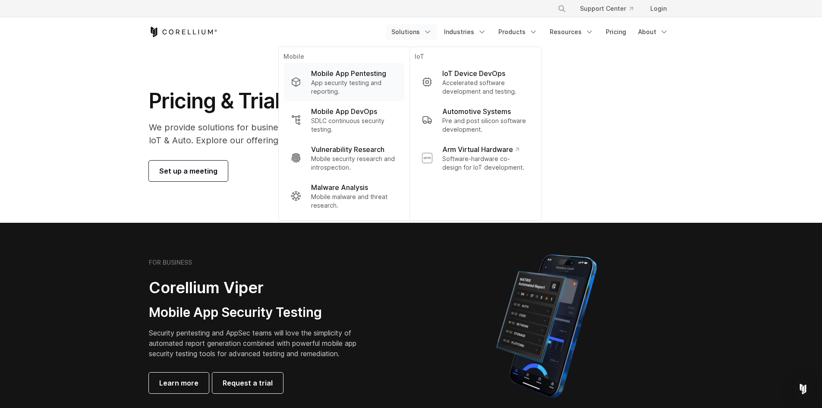
click at [379, 84] on p "App security testing and reporting." at bounding box center [354, 87] width 86 height 17
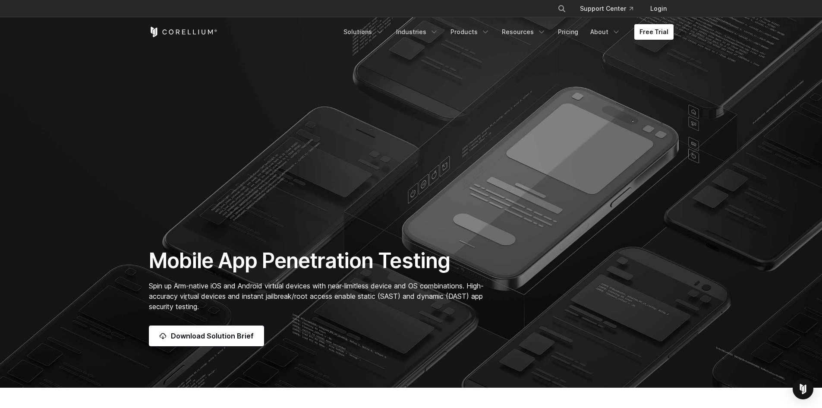
scroll to position [259, 0]
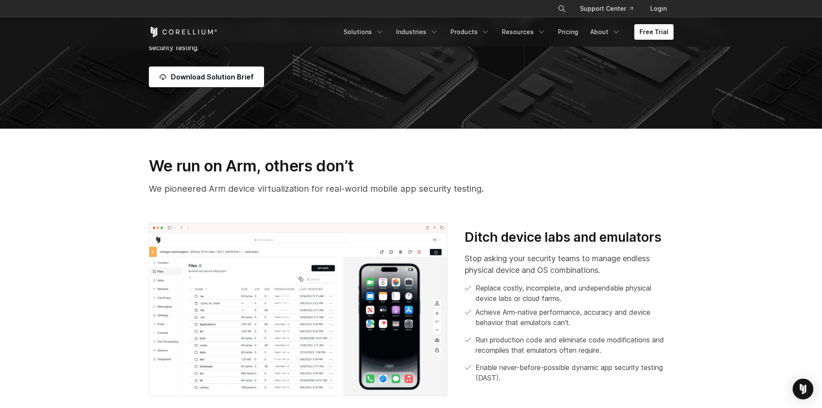
click at [547, 237] on h3 "Ditch device labs and emulators" at bounding box center [569, 237] width 208 height 16
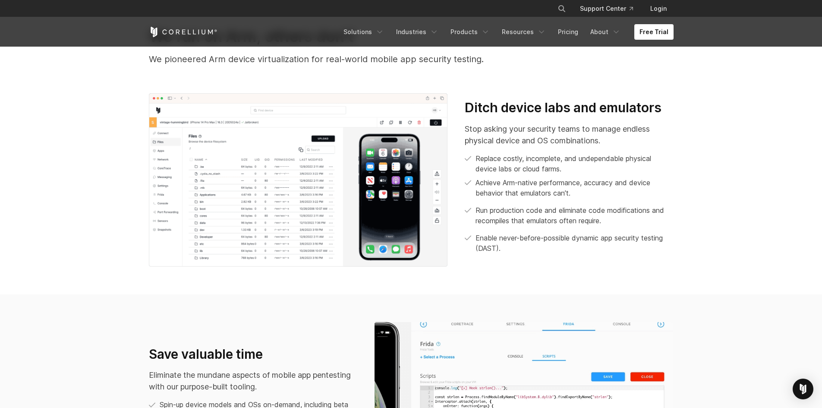
click at [531, 186] on p "Achieve Arm-native performance, accuracy and device behavior that emulators can…" at bounding box center [575, 187] width 198 height 21
click at [506, 219] on p "Run production code and eliminate code modifications and recompiles that emulat…" at bounding box center [575, 215] width 198 height 21
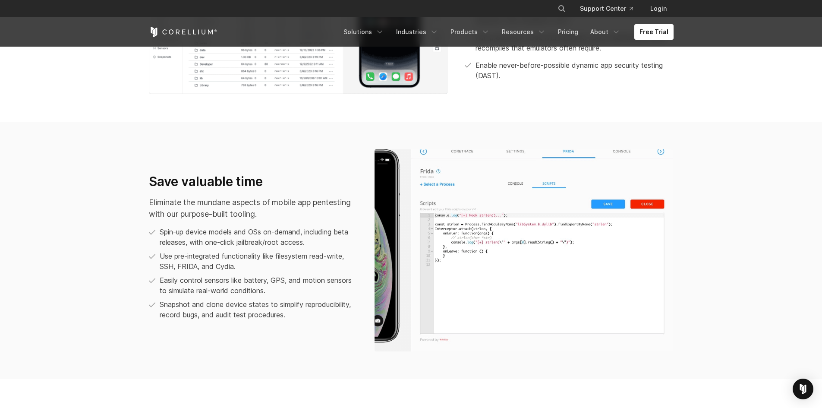
click at [313, 199] on p "Eliminate the mundane aspects of mobile app pentesting with our purpose-built t…" at bounding box center [253, 207] width 208 height 23
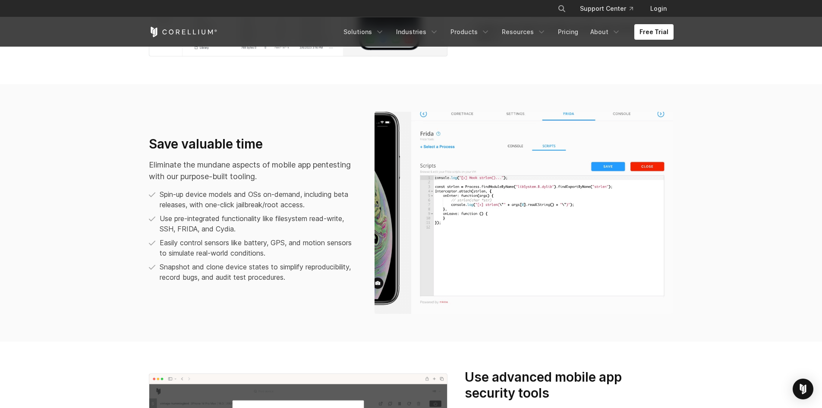
click at [318, 208] on ul "Spin-up device models and OSs on-demand, including beta releases, with one-clic…" at bounding box center [253, 235] width 208 height 93
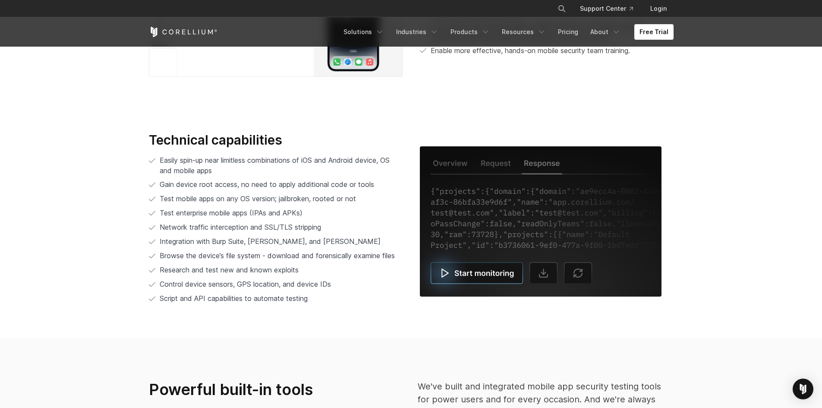
scroll to position [1735, 0]
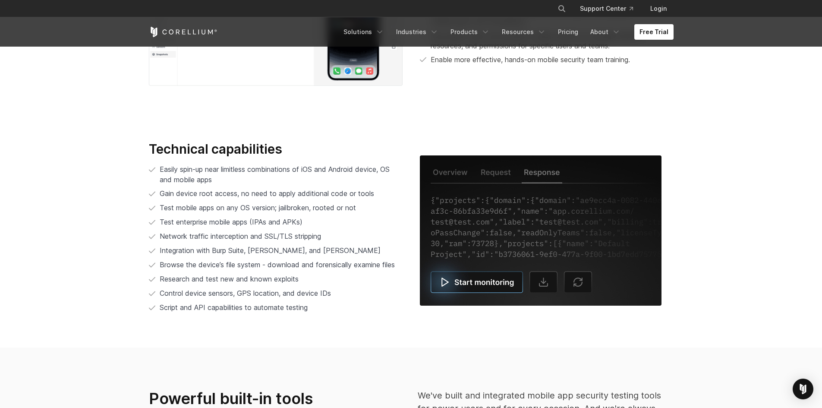
drag, startPoint x: 397, startPoint y: 276, endPoint x: 400, endPoint y: 272, distance: 4.7
click at [401, 274] on li "Research and test new and known exploits" at bounding box center [276, 279] width 254 height 11
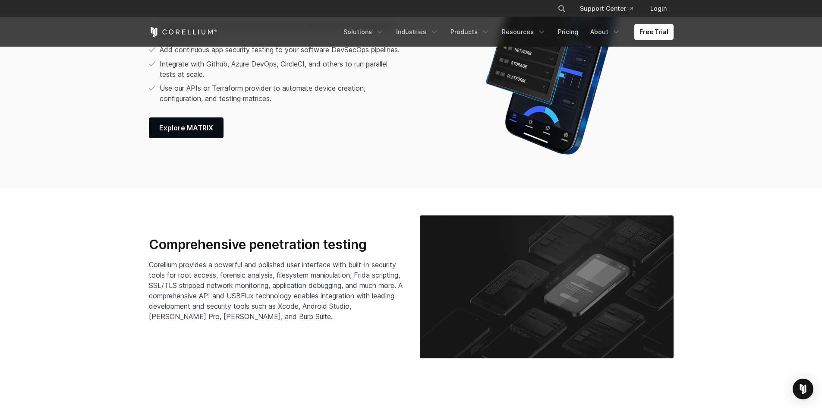
click at [264, 325] on div "Comprehensive penetration testing Corellium provides a powerful and polished us…" at bounding box center [276, 287] width 254 height 101
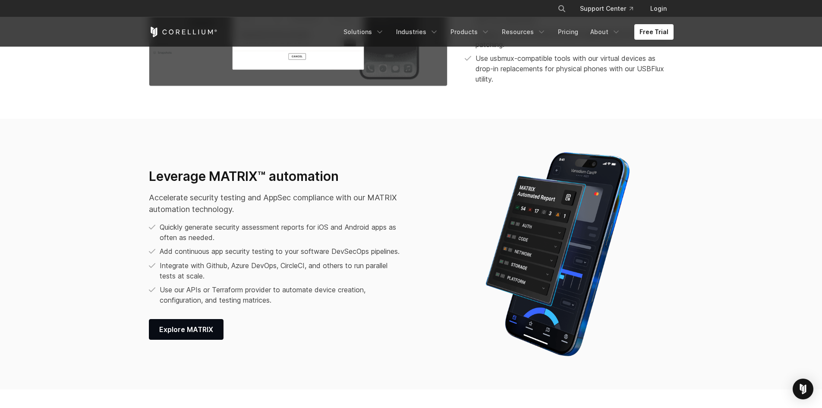
scroll to position [1045, 0]
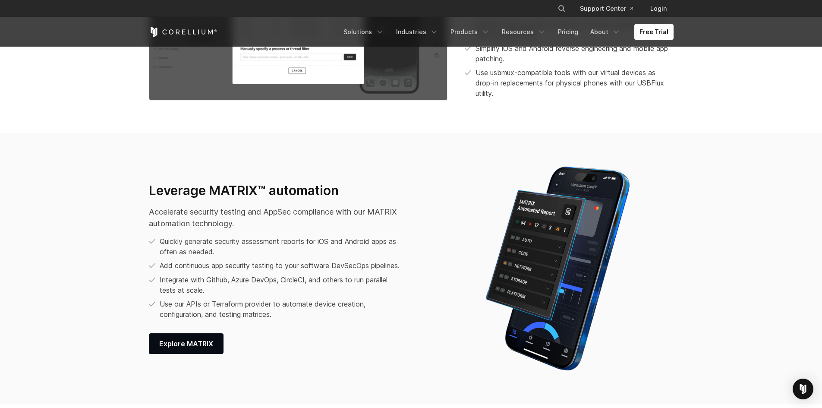
click at [271, 313] on li "Use our APIs or Terraform provider to automate device creation, configuration, …" at bounding box center [277, 309] width 256 height 21
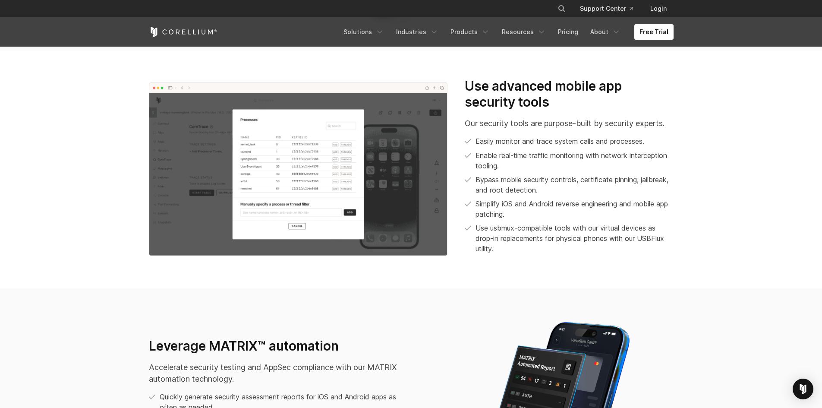
scroll to position [700, 0]
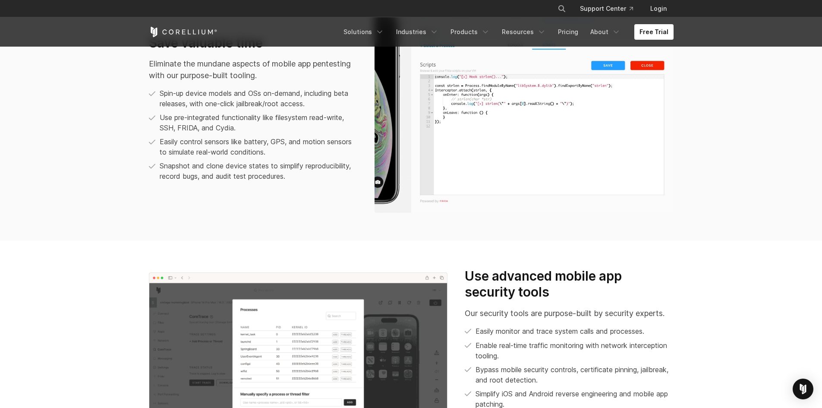
click at [108, 183] on section "Save valuable time Eliminate the mundane aspects of mobile app pentesting with …" at bounding box center [411, 111] width 822 height 257
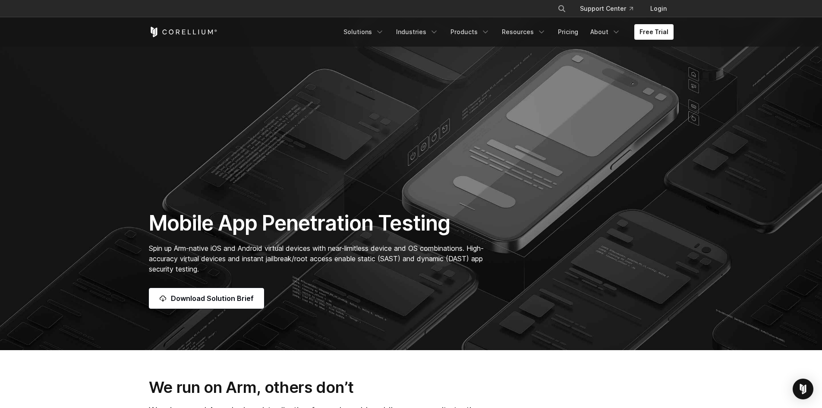
scroll to position [86, 0]
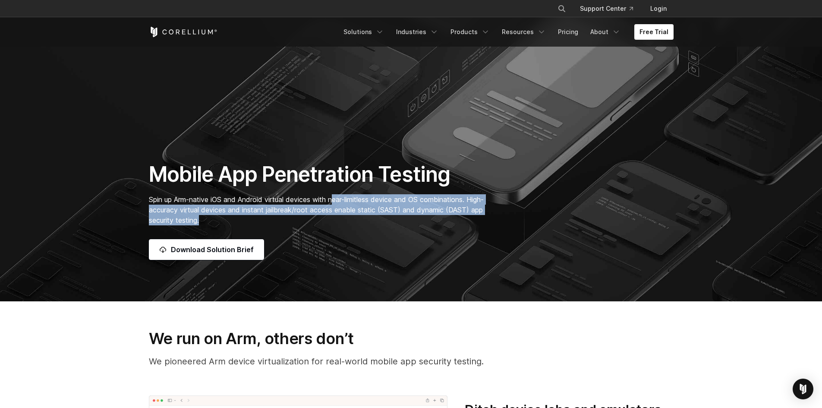
drag, startPoint x: 348, startPoint y: 211, endPoint x: 355, endPoint y: 216, distance: 8.3
click at [355, 216] on p "Spin up Arm-native iOS and Android virtual devices with near-limitless device a…" at bounding box center [321, 209] width 344 height 31
click at [357, 221] on p "Spin up Arm-native iOS and Android virtual devices with near-limitless device a…" at bounding box center [321, 209] width 344 height 31
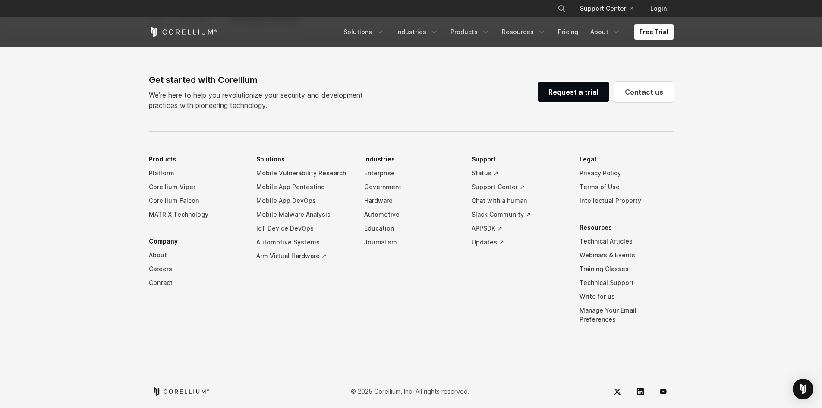
scroll to position [2728, 0]
click at [113, 236] on footer "Get started with Corellium We’re here to help you revolutionize your security a…" at bounding box center [411, 223] width 822 height 387
drag, startPoint x: 110, startPoint y: 201, endPoint x: 109, endPoint y: 235, distance: 34.1
click at [110, 202] on footer "Get started with Corellium We’re here to help you revolutionize your security a…" at bounding box center [411, 223] width 822 height 387
drag, startPoint x: 109, startPoint y: 235, endPoint x: 111, endPoint y: 198, distance: 36.8
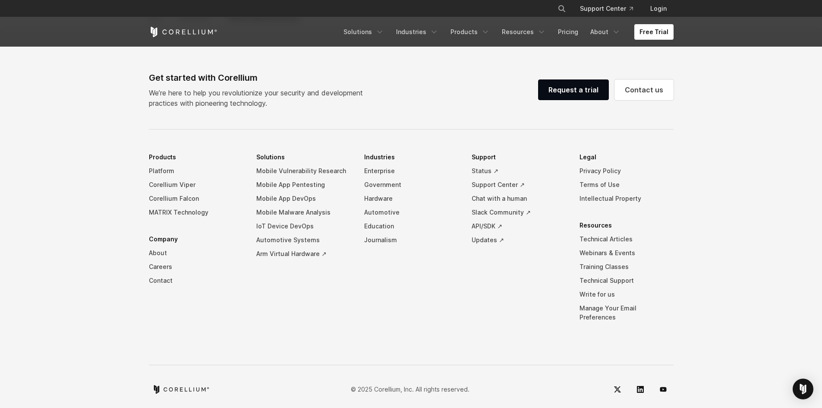
click at [110, 227] on footer "Get started with Corellium We’re here to help you revolutionize your security a…" at bounding box center [411, 223] width 822 height 387
click at [111, 198] on footer "Get started with Corellium We’re here to help you revolutionize your security a…" at bounding box center [411, 223] width 822 height 387
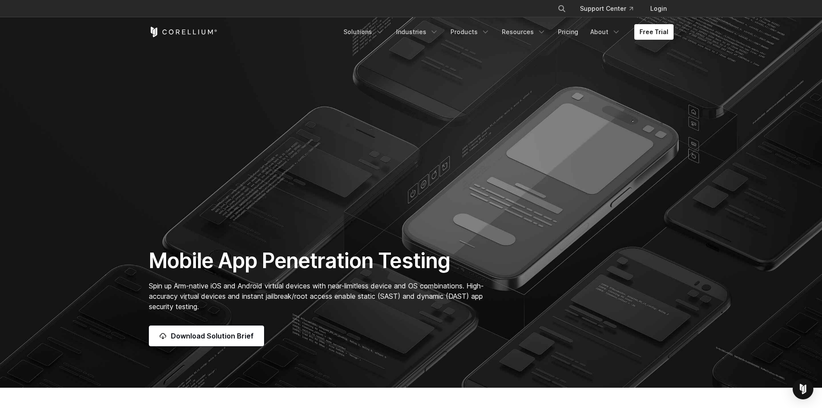
click at [115, 200] on section "Mobile App Penetration Testing Spin up Arm-native iOS and Android virtual devic…" at bounding box center [411, 194] width 822 height 388
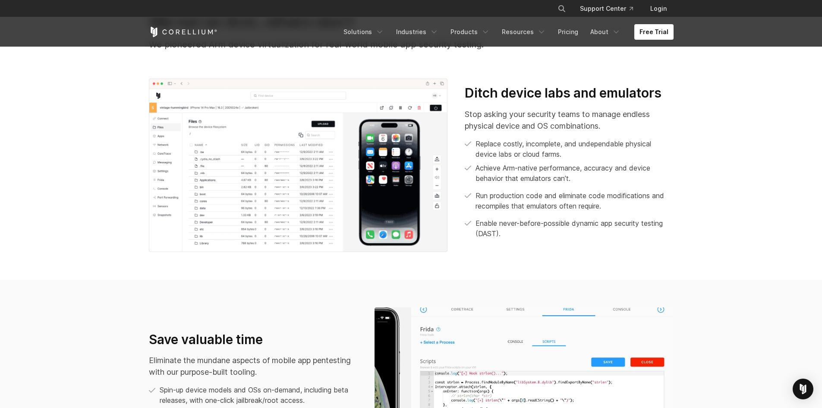
scroll to position [388, 0]
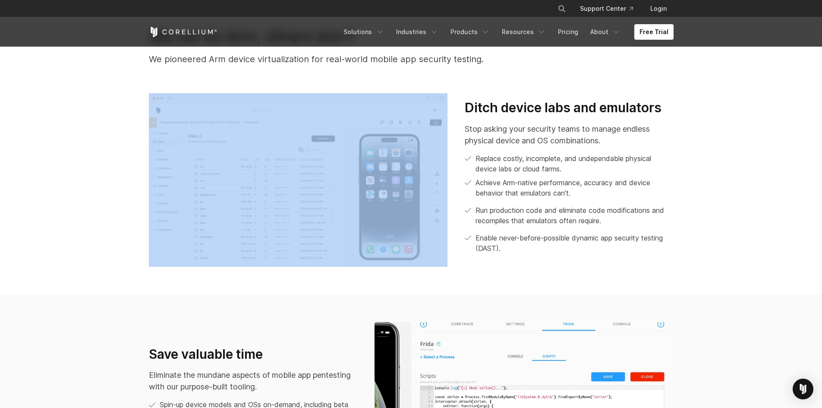
drag, startPoint x: 525, startPoint y: 250, endPoint x: 458, endPoint y: 99, distance: 165.8
click at [458, 98] on div "Ditch device labs and emulators Stop asking your security teams to manage endle…" at bounding box center [411, 179] width 542 height 173
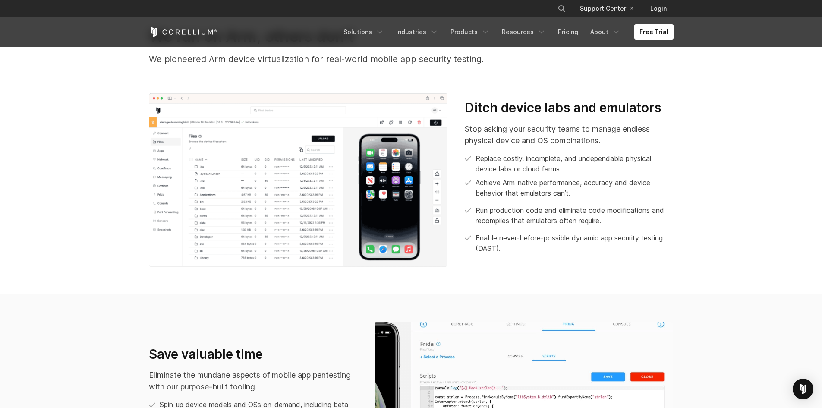
click at [259, 289] on section "We run on Arm, others don’t We pioneered Arm device virtualization for real-wor…" at bounding box center [411, 146] width 822 height 295
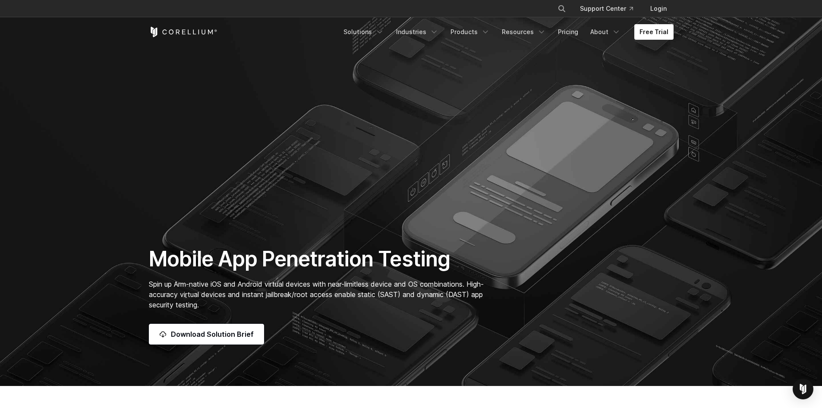
scroll to position [0, 0]
